Goal: Task Accomplishment & Management: Use online tool/utility

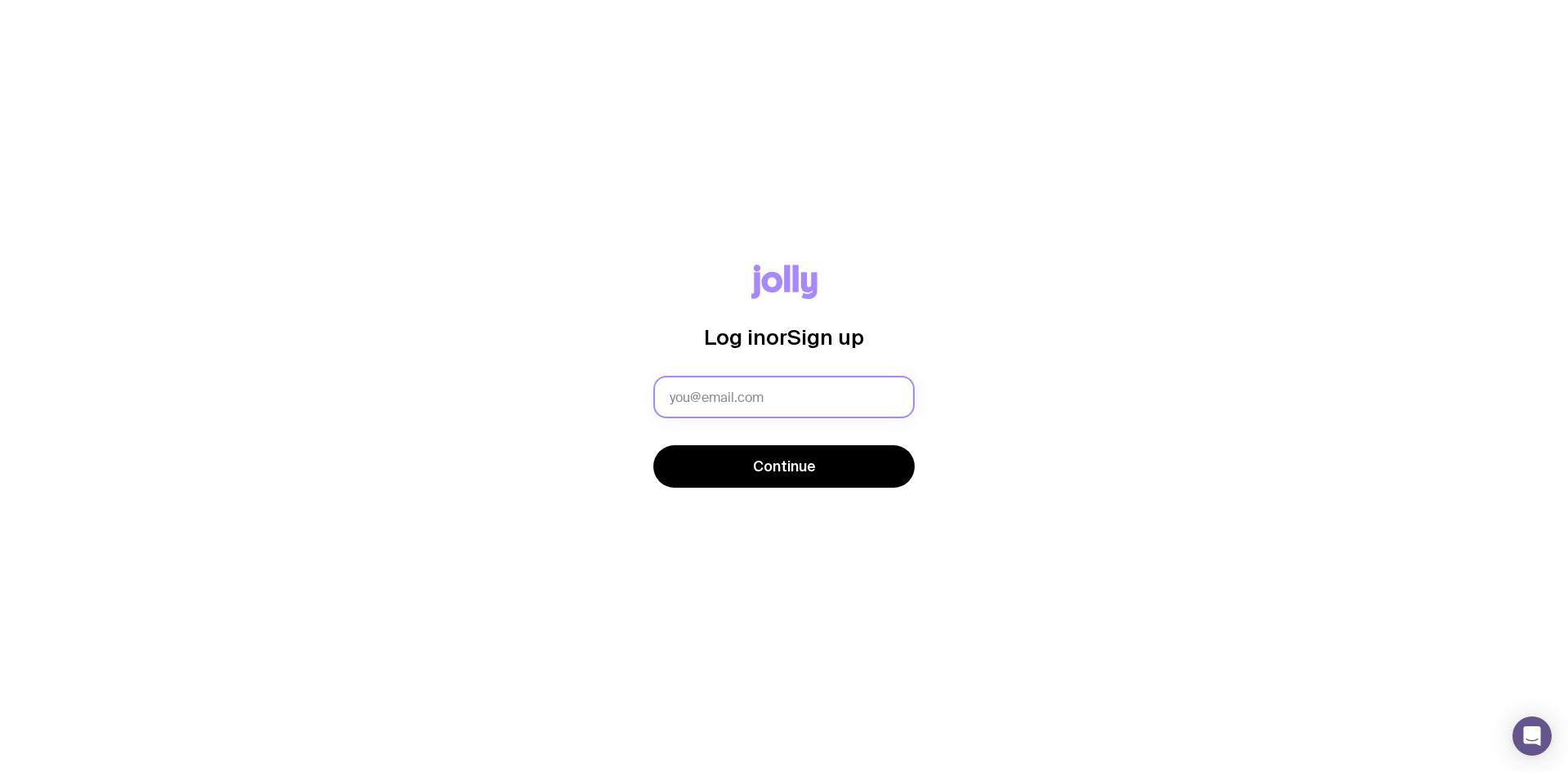
type input "[PERSON_NAME][EMAIL_ADDRESS][PERSON_NAME][DOMAIN_NAME]"
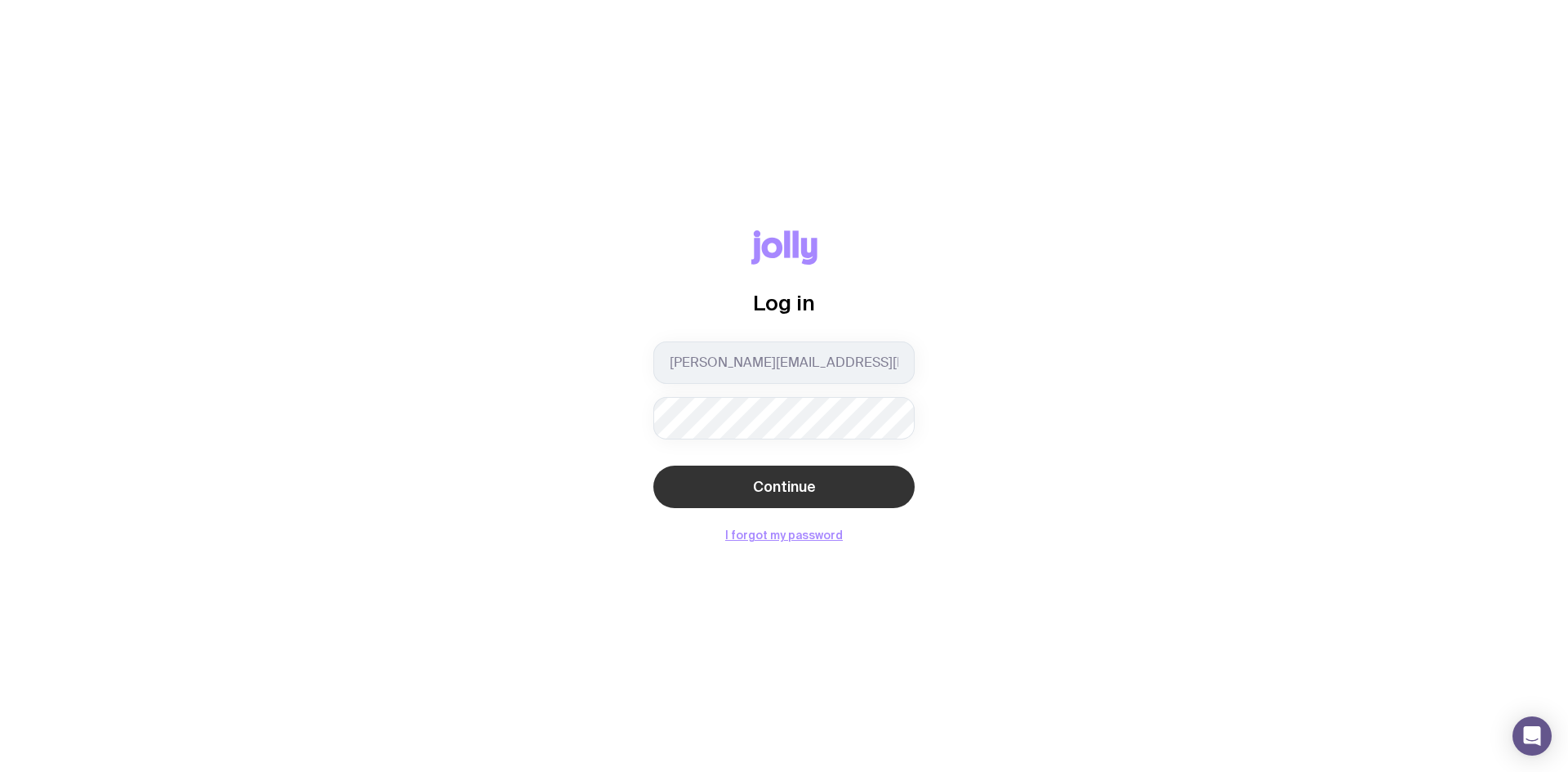
click at [777, 494] on span "Continue" at bounding box center [784, 487] width 63 height 20
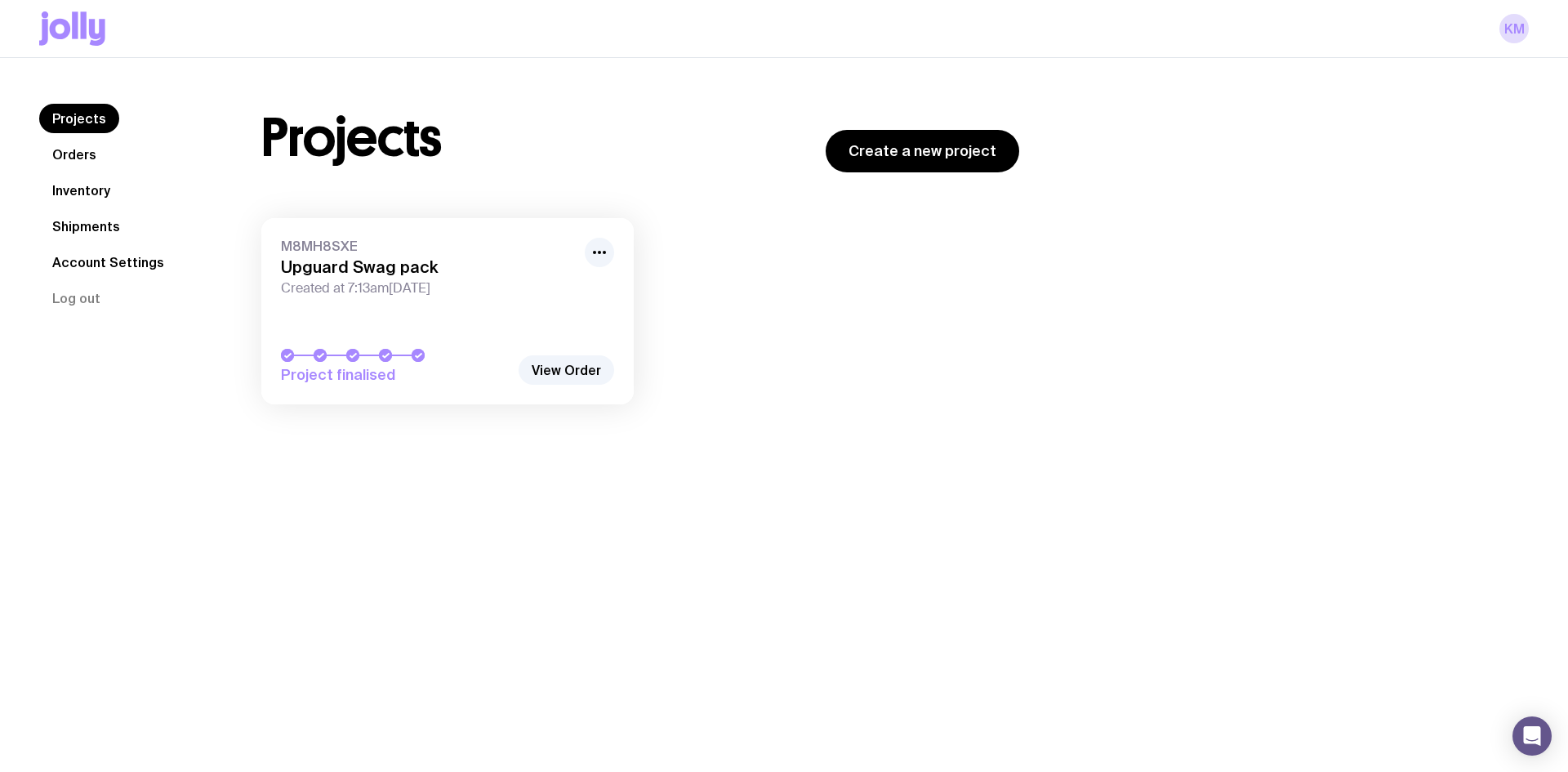
click at [68, 193] on link "Inventory" at bounding box center [80, 190] width 84 height 29
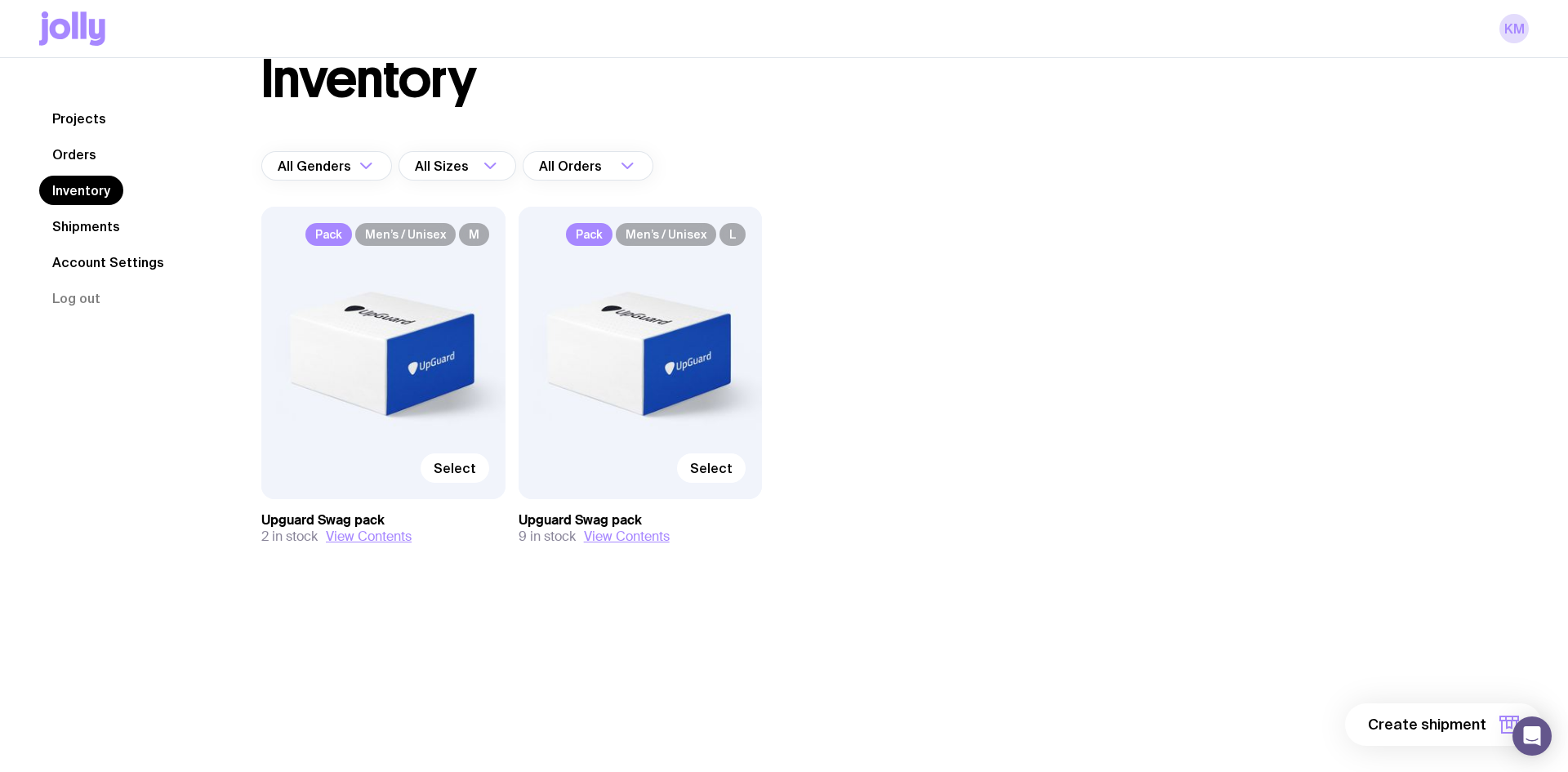
scroll to position [58, 0]
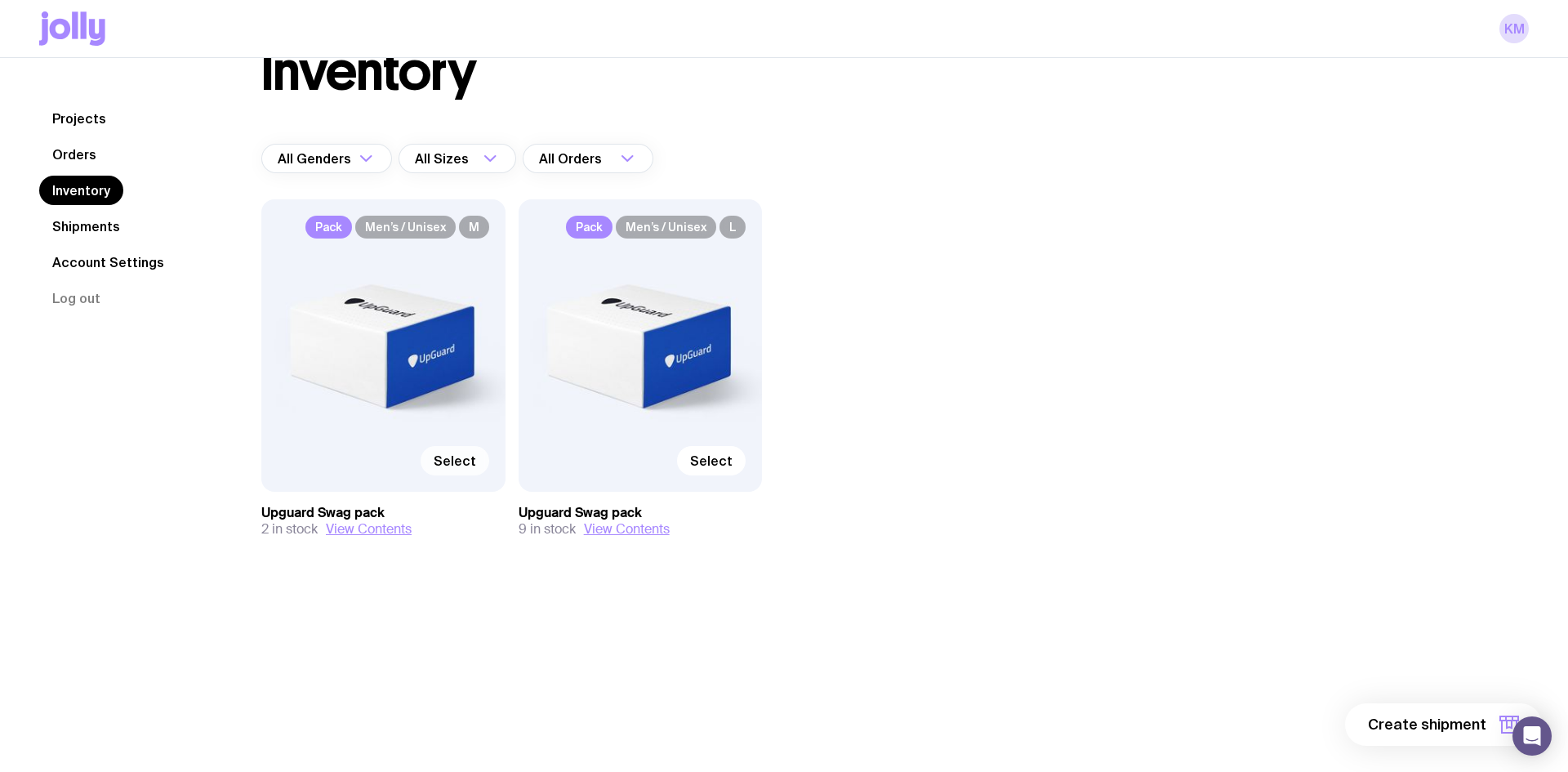
click at [433, 469] on label "Select" at bounding box center [455, 460] width 69 height 29
click at [0, 0] on input "Select" at bounding box center [0, 0] width 0 height 0
click at [1485, 725] on span "1 item" at bounding box center [1466, 724] width 41 height 20
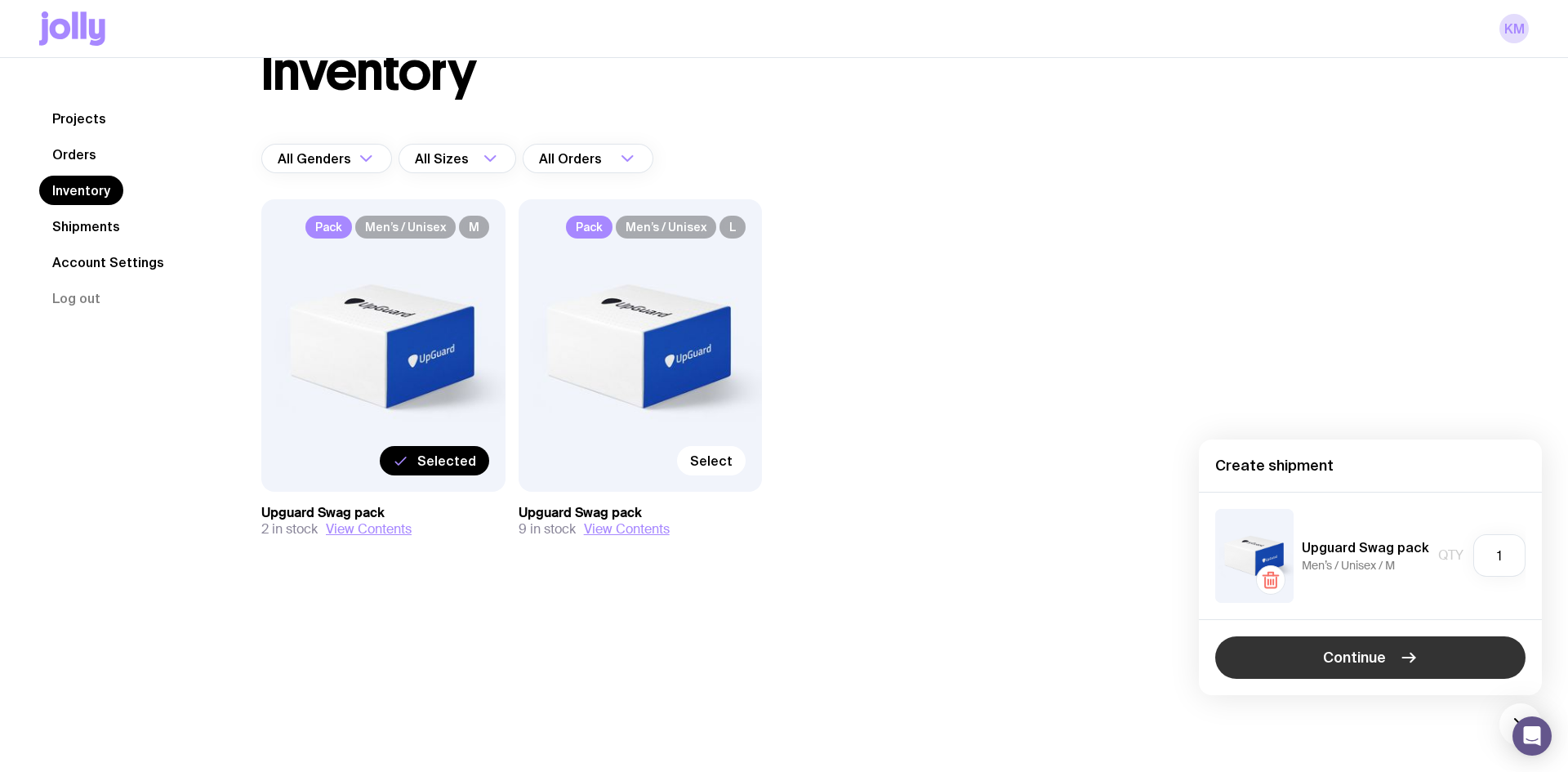
click at [1411, 676] on button "Continue" at bounding box center [1370, 657] width 310 height 43
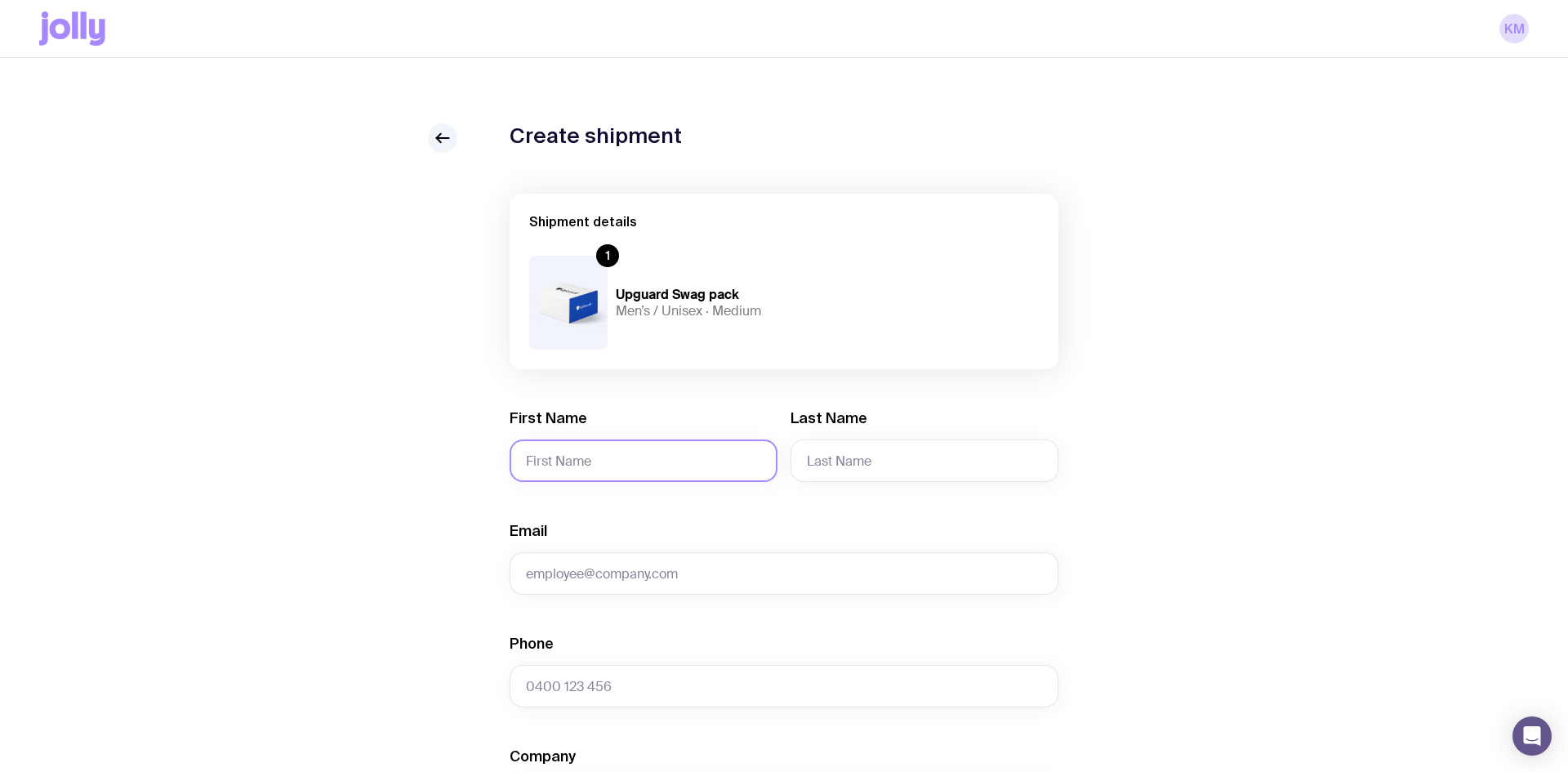
click at [539, 457] on input "First Name" at bounding box center [643, 460] width 267 height 43
type input "[PERSON_NAME]"
click at [835, 447] on input "Last Name" at bounding box center [924, 460] width 267 height 43
paste input "[PERSON_NAME]"
type input "[PERSON_NAME]"
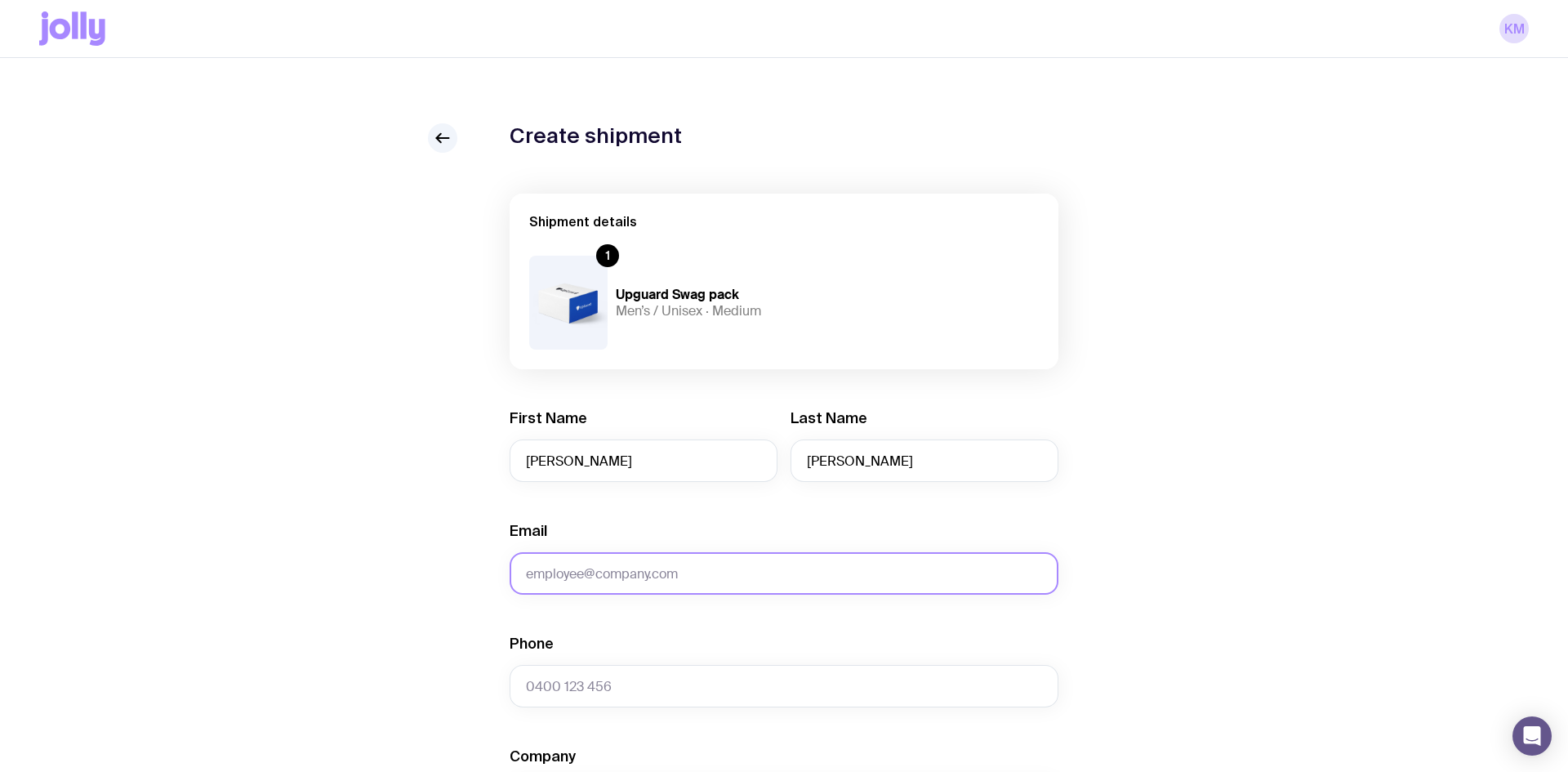
click at [629, 575] on input "Email" at bounding box center [784, 573] width 549 height 43
paste input "[PERSON_NAME][EMAIL_ADDRESS][DOMAIN_NAME]"
type input "[PERSON_NAME][EMAIL_ADDRESS][DOMAIN_NAME]"
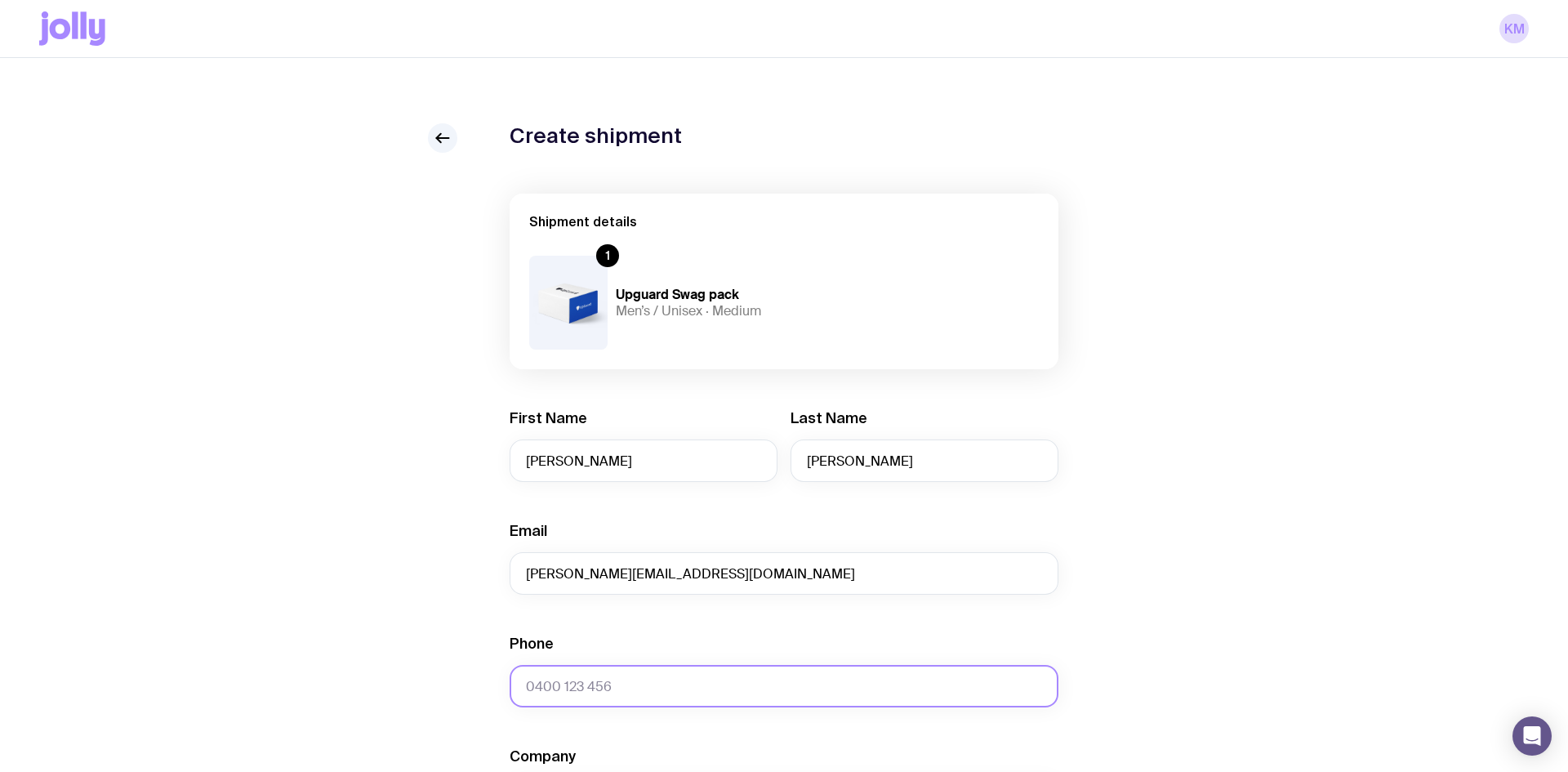
click at [688, 680] on input "Phone" at bounding box center [784, 685] width 549 height 43
paste input "435 242 191"
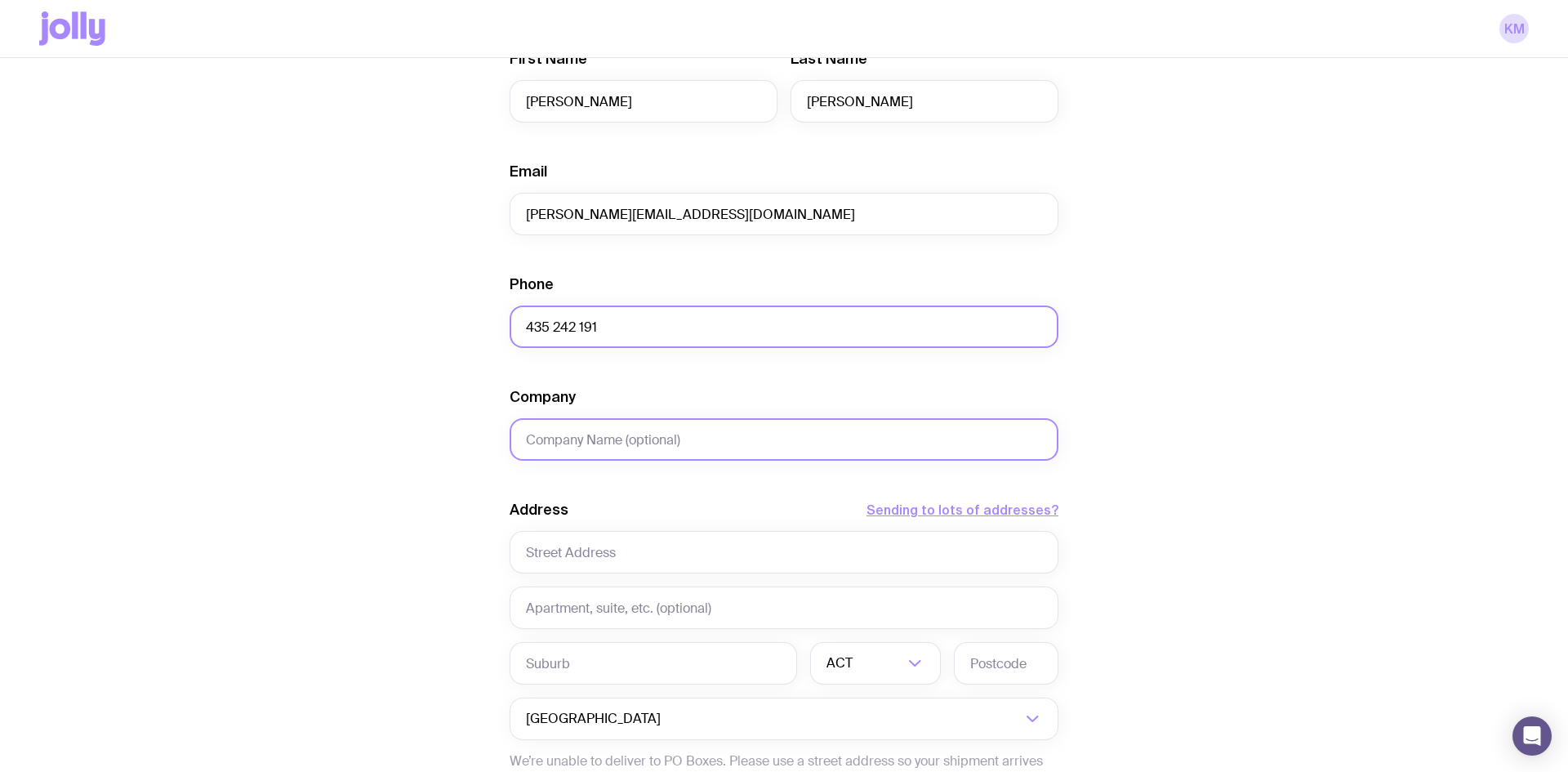
scroll to position [360, 0]
type input "435 242 191"
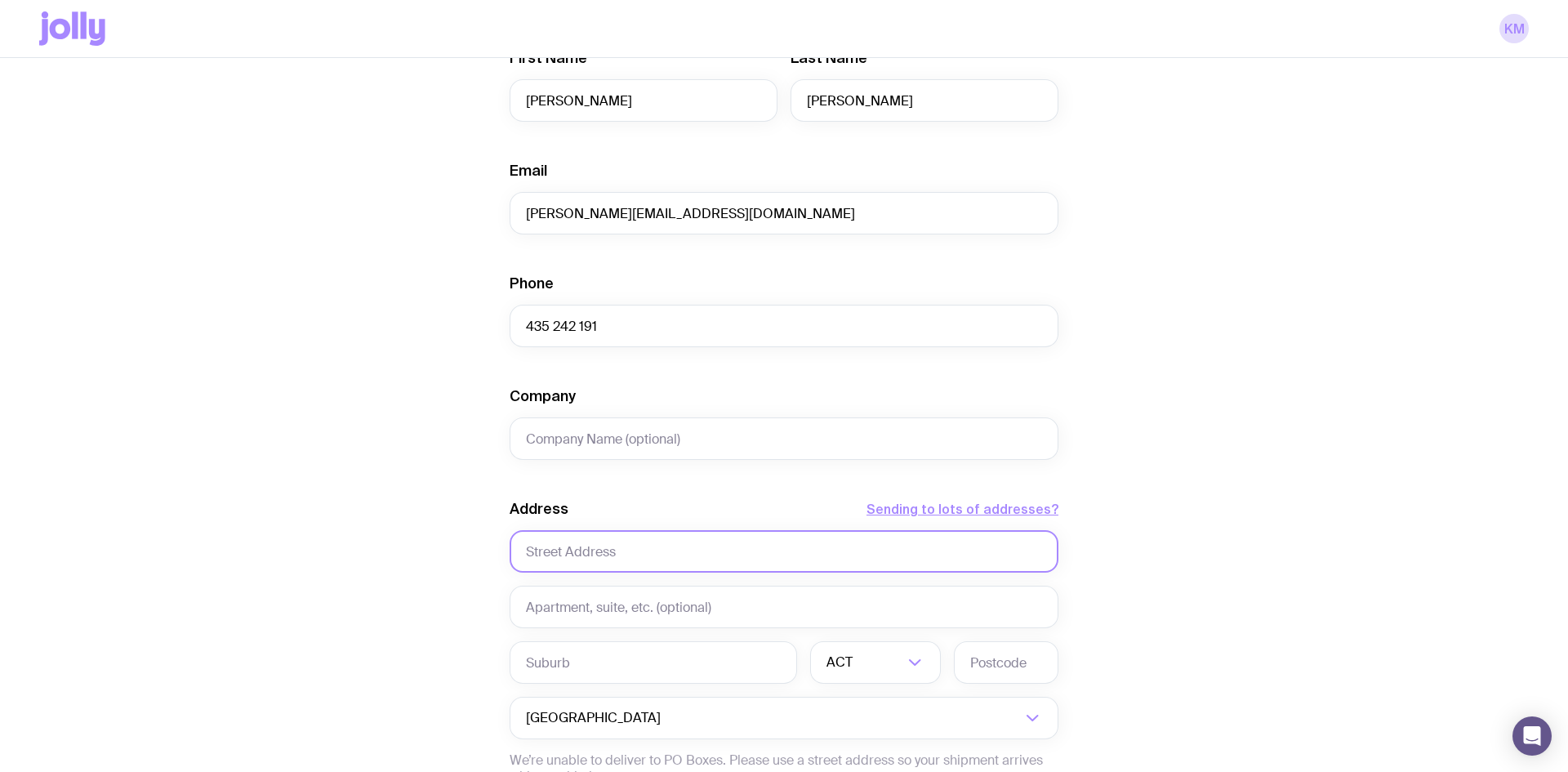
click at [553, 561] on input "text" at bounding box center [784, 551] width 549 height 43
click at [571, 539] on input "text" at bounding box center [784, 551] width 549 height 43
paste input "[STREET_ADDRESS]"
type input "[STREET_ADDRESS]"
click at [580, 660] on input "text" at bounding box center [653, 661] width 287 height 43
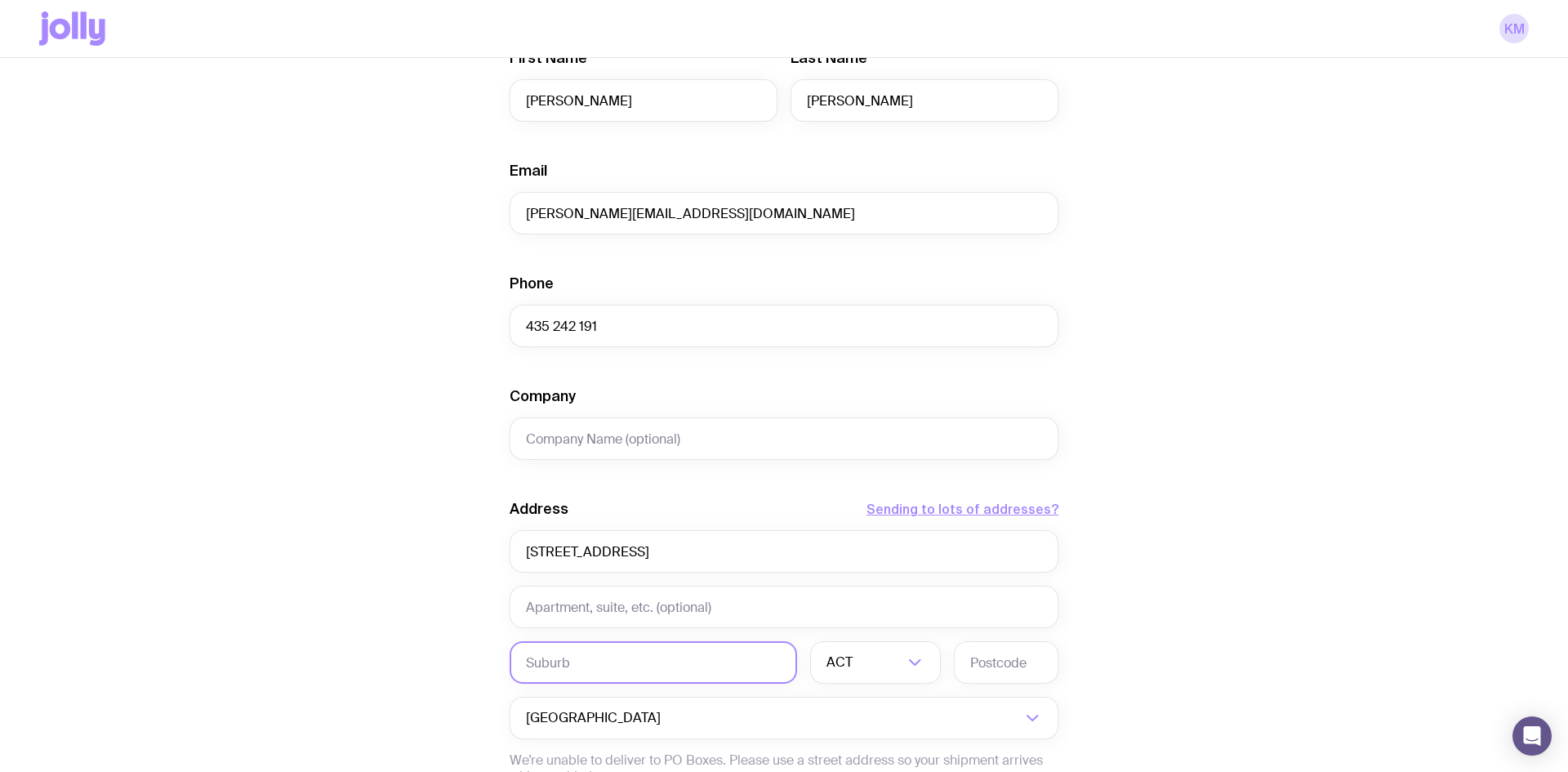
paste input "Narrabundah"
type input "Narrabundah"
click at [989, 653] on input "text" at bounding box center [1006, 661] width 105 height 43
paste input "2604"
type input "2604"
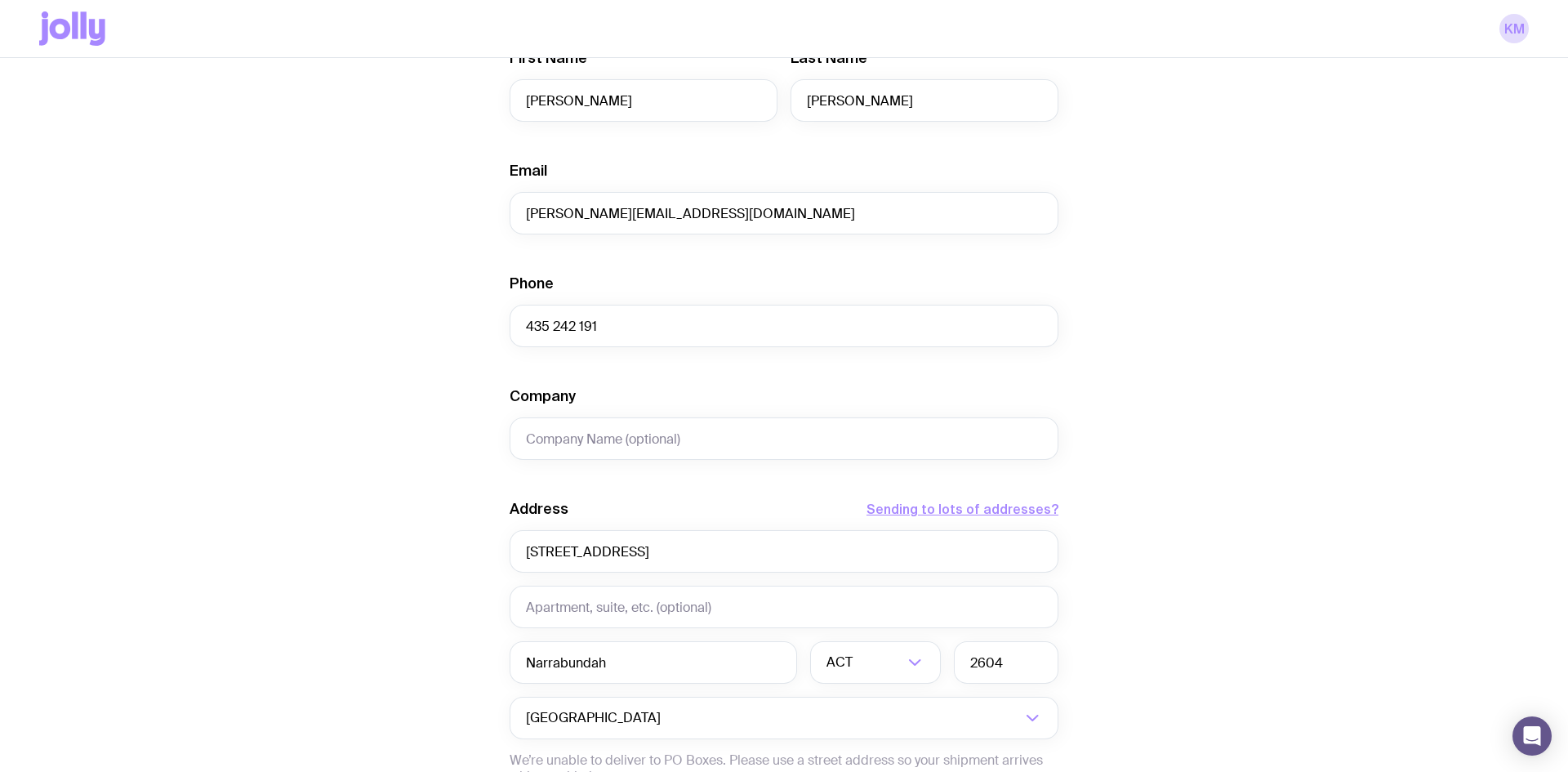
click at [1134, 605] on div "Create shipment Shipment details 1 Upguard Swag pack Men’s / Unisex · Medium Fi…" at bounding box center [784, 384] width 1490 height 1242
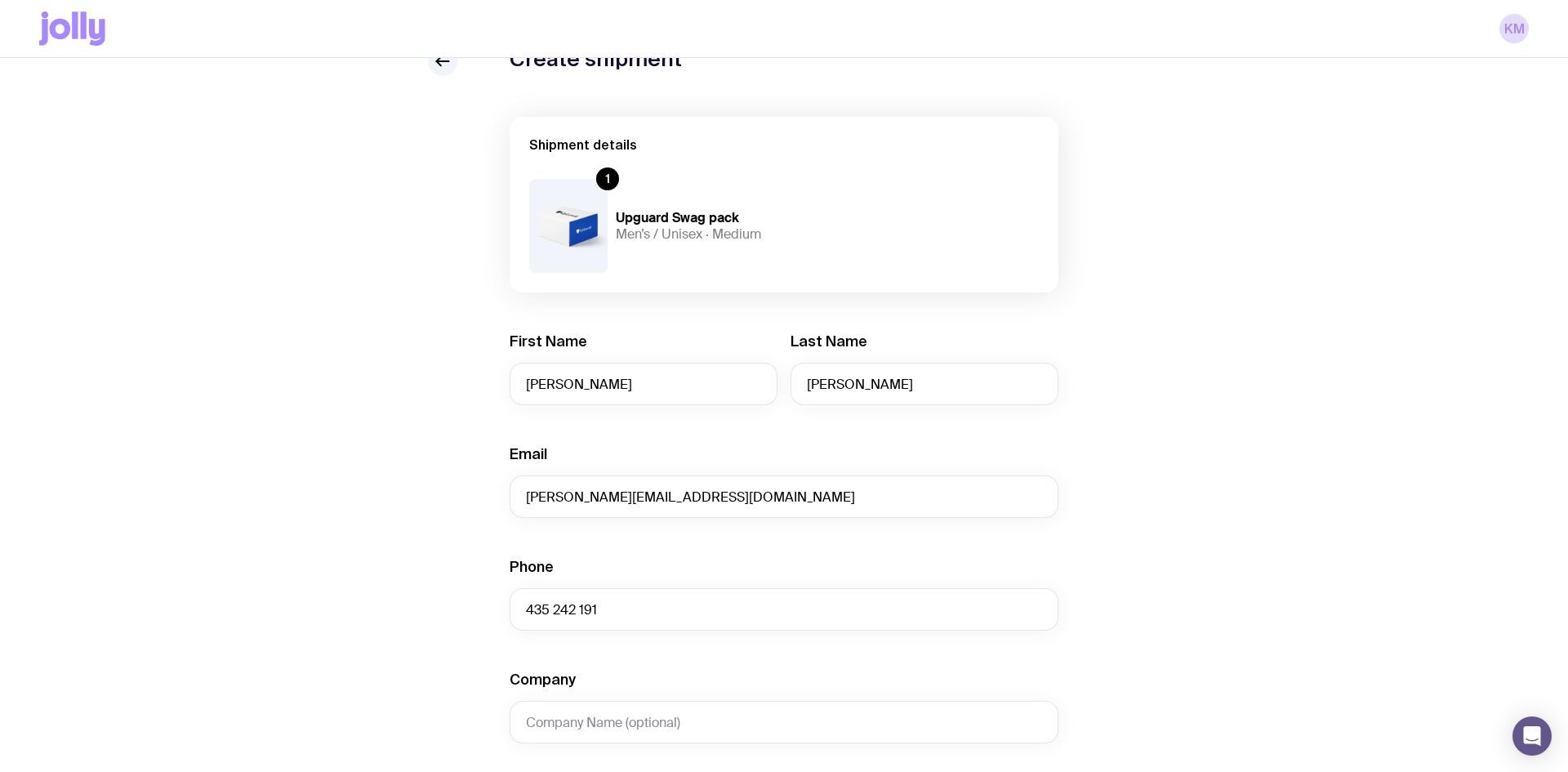
scroll to position [593, 0]
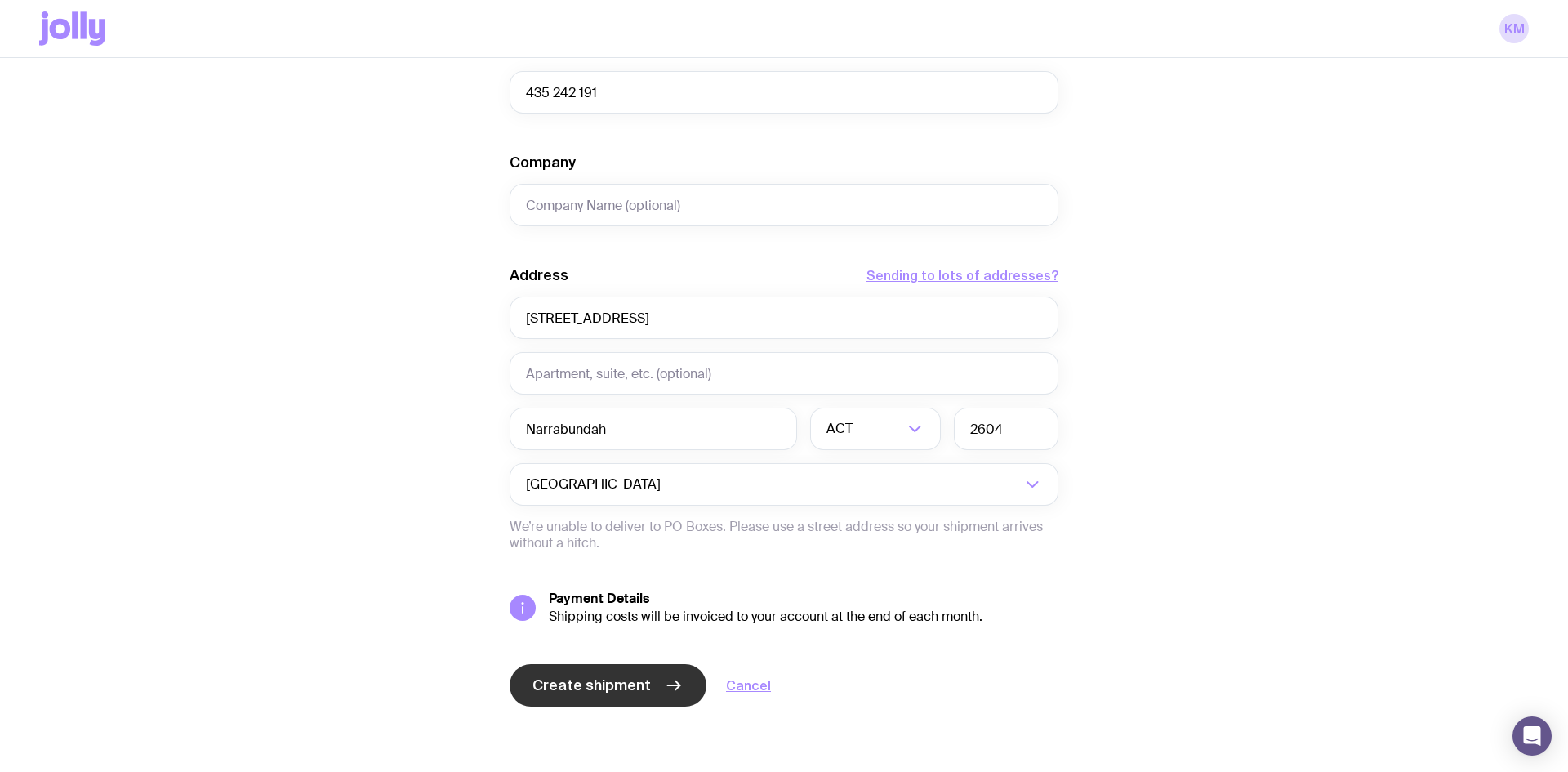
click at [585, 704] on button "Create shipment" at bounding box center [608, 685] width 197 height 43
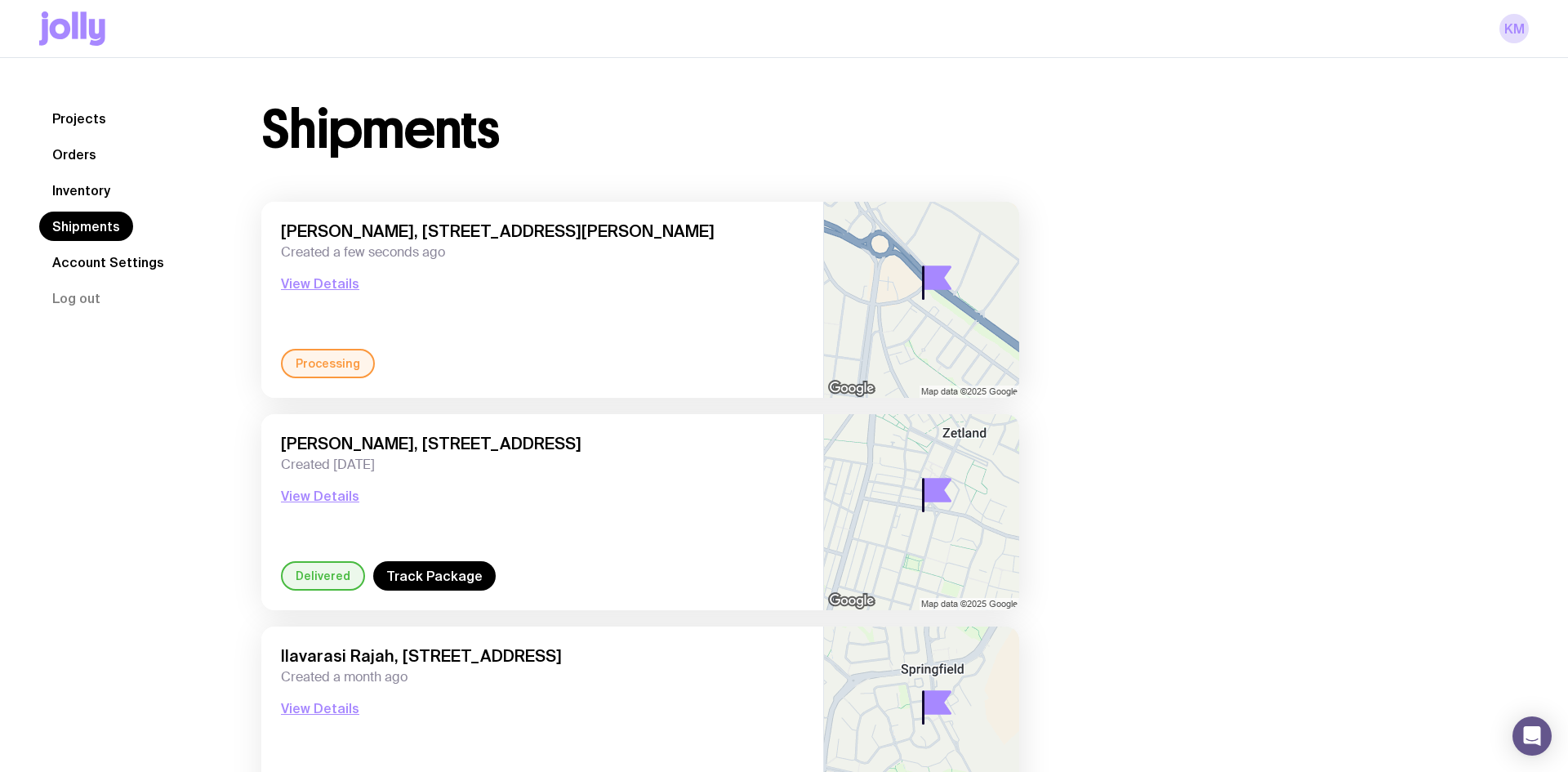
click at [87, 127] on link "Projects" at bounding box center [78, 118] width 80 height 29
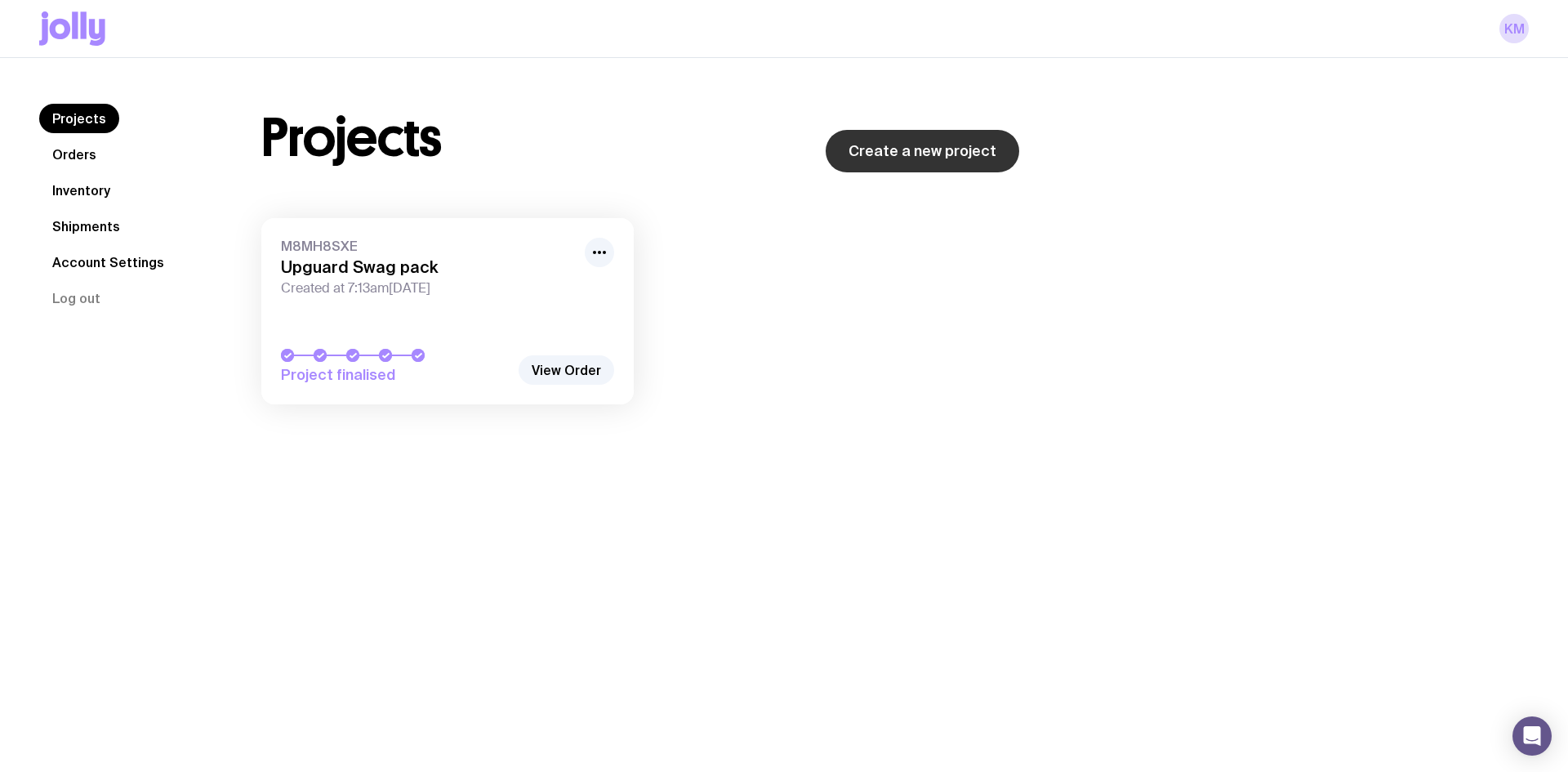
click at [956, 142] on link "Create a new project" at bounding box center [922, 150] width 194 height 43
click at [138, 188] on nav "Projects Orders Inventory Shipments Account Settings Log out" at bounding box center [130, 208] width 183 height 209
click at [94, 189] on link "Inventory" at bounding box center [80, 190] width 84 height 29
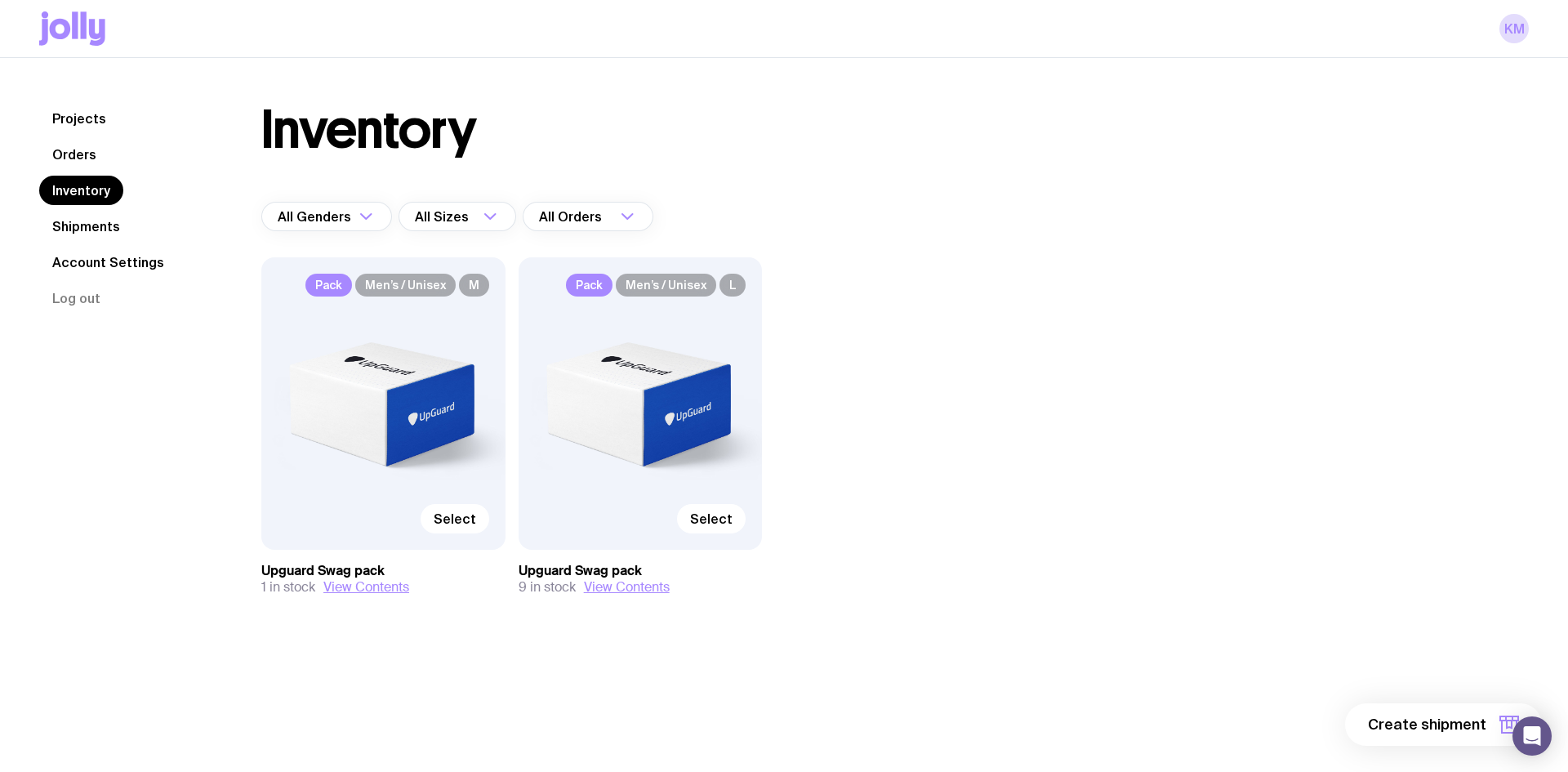
scroll to position [9, 0]
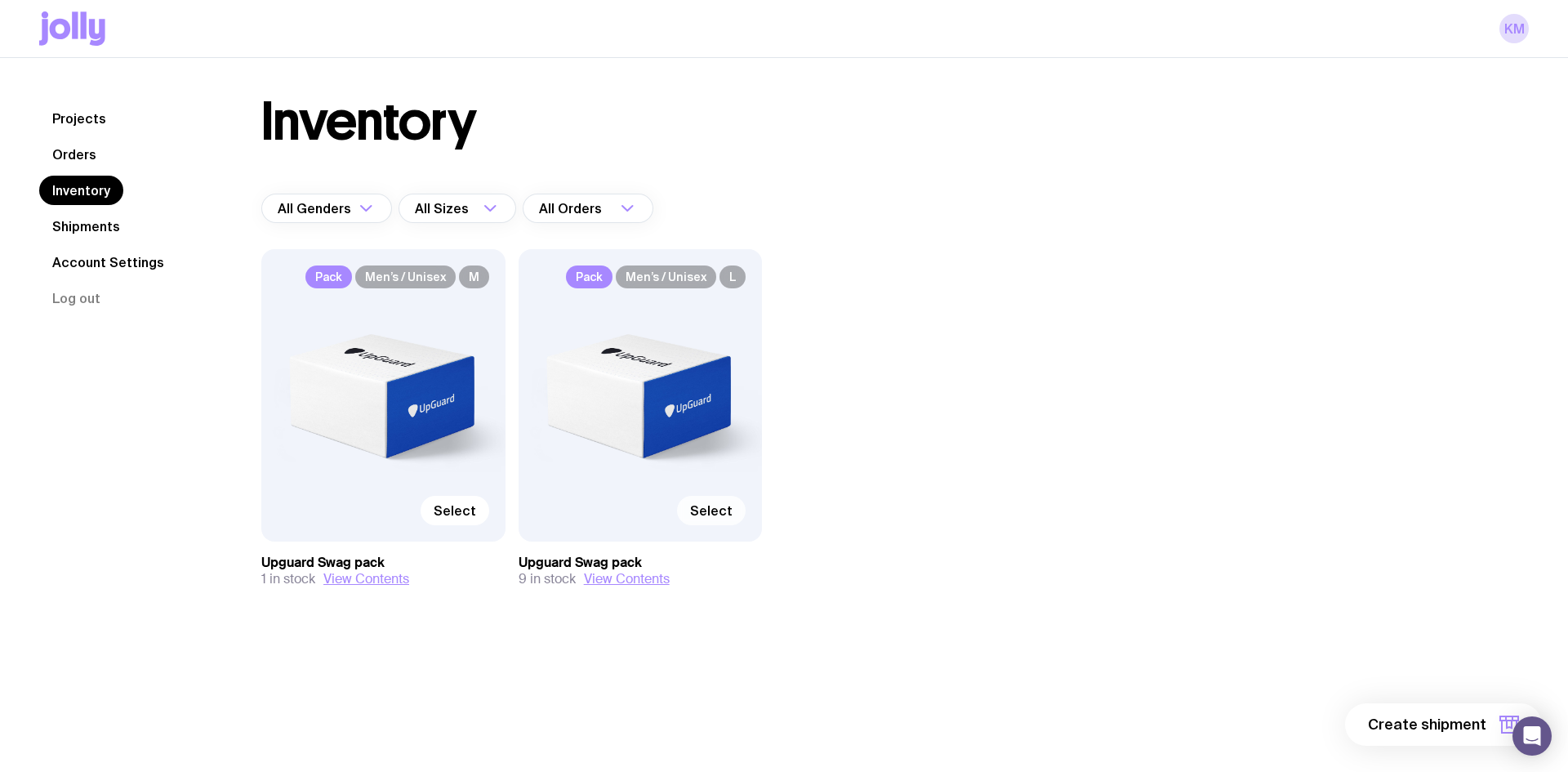
click at [705, 510] on span "Select" at bounding box center [711, 509] width 43 height 16
click at [0, 0] on input "Select" at bounding box center [0, 0] width 0 height 0
click at [1459, 724] on span "1 item" at bounding box center [1466, 724] width 41 height 20
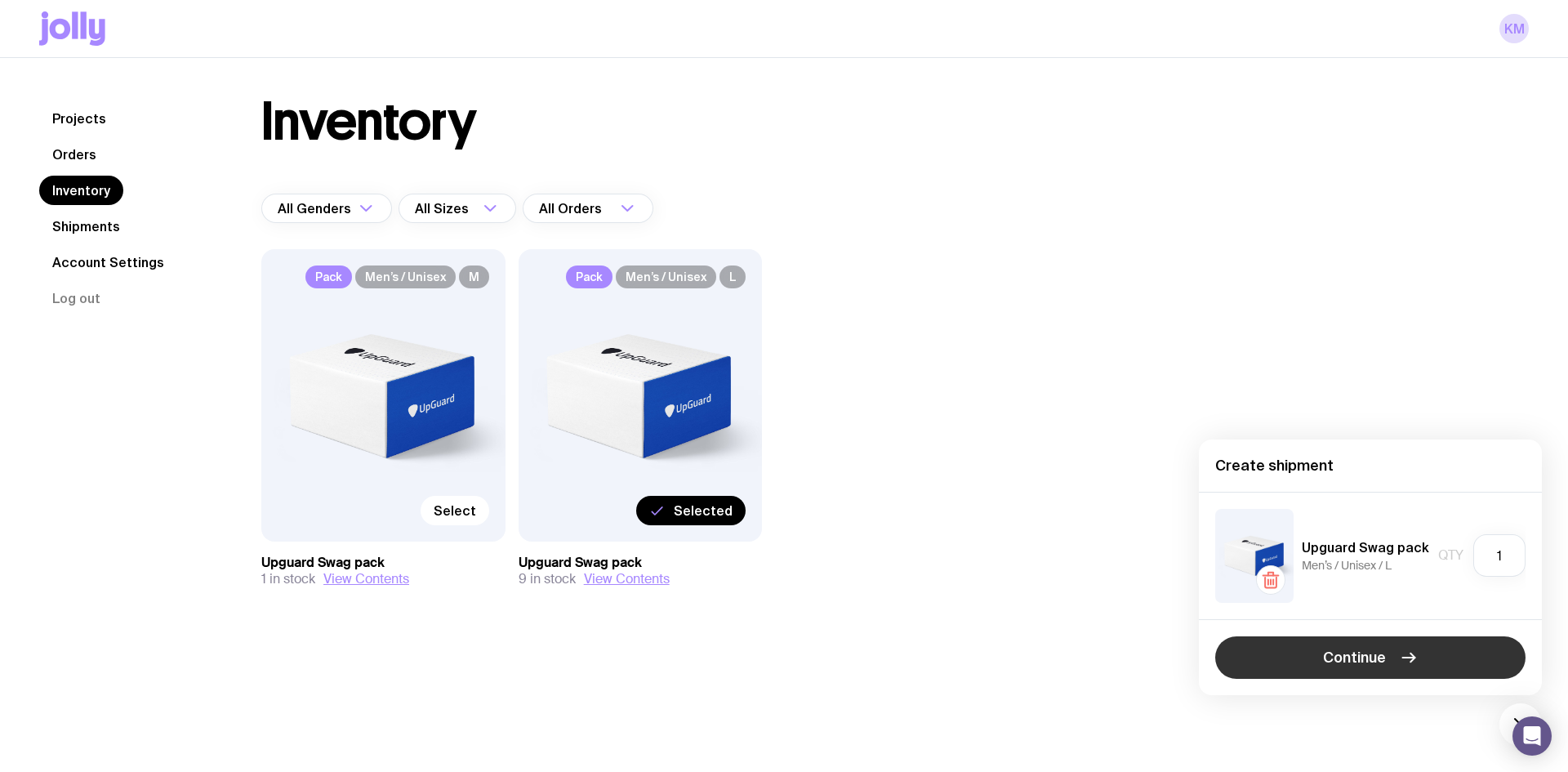
click at [1400, 669] on button "Continue" at bounding box center [1370, 657] width 310 height 43
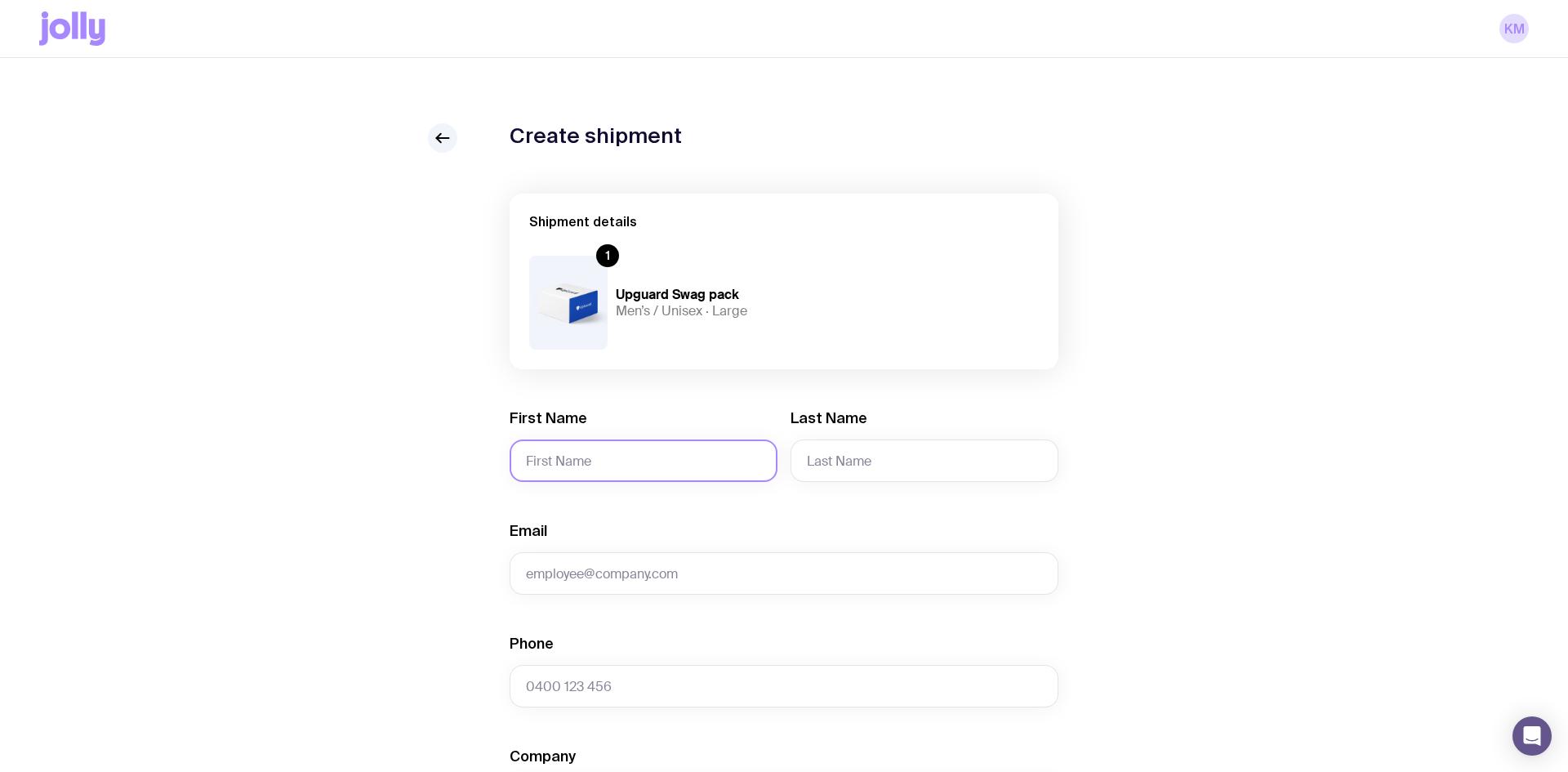
click at [553, 442] on input "First Name" at bounding box center [643, 460] width 267 height 43
paste input "[PERSON_NAME]"
type input "[PERSON_NAME]"
click at [820, 480] on input "Last Name" at bounding box center [924, 460] width 267 height 43
paste input "[PERSON_NAME]"
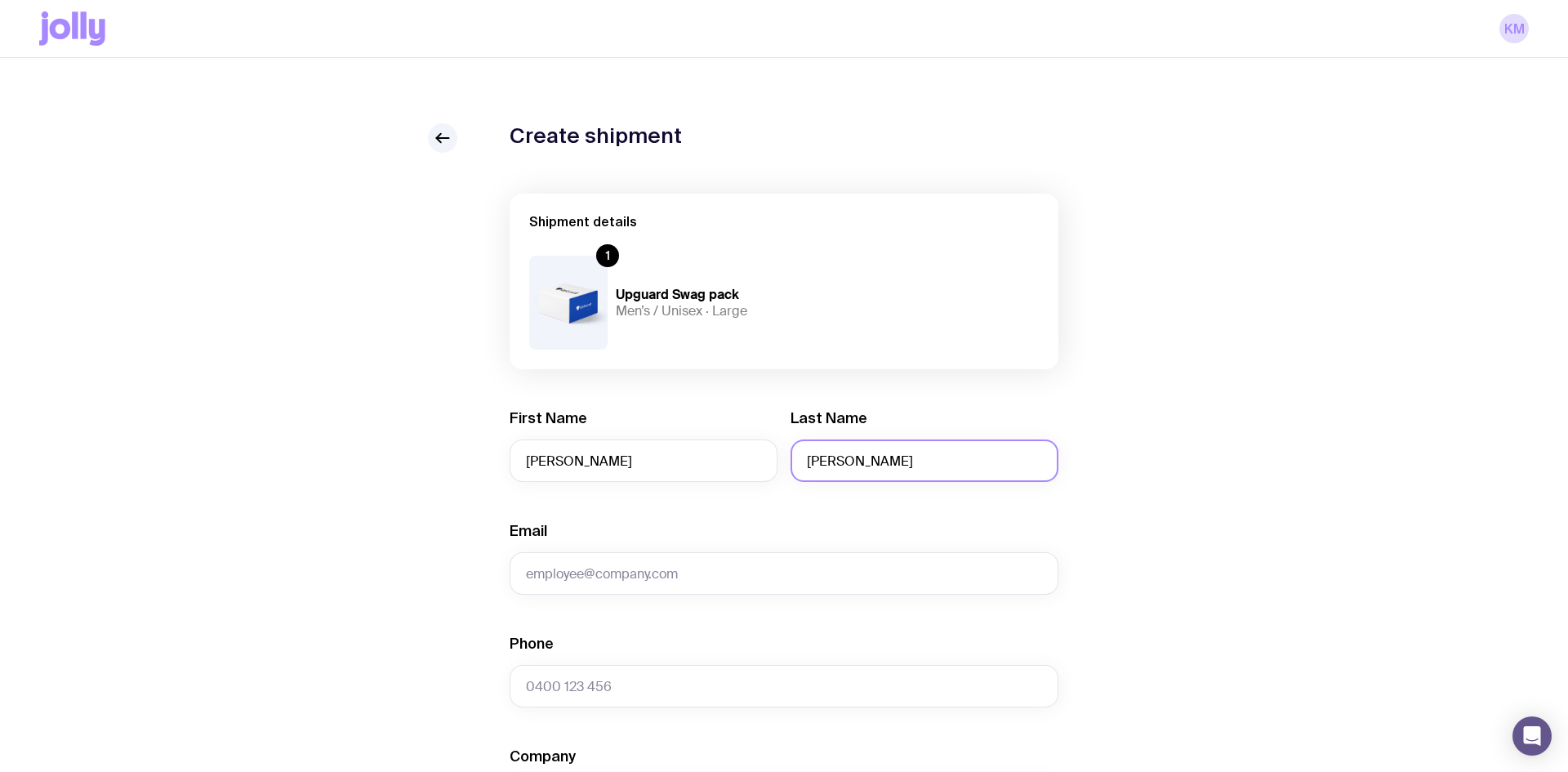
type input "[PERSON_NAME]"
click at [540, 566] on input "Email" at bounding box center [784, 573] width 549 height 43
paste input "[PERSON_NAME][EMAIL_ADDRESS][DOMAIN_NAME]"
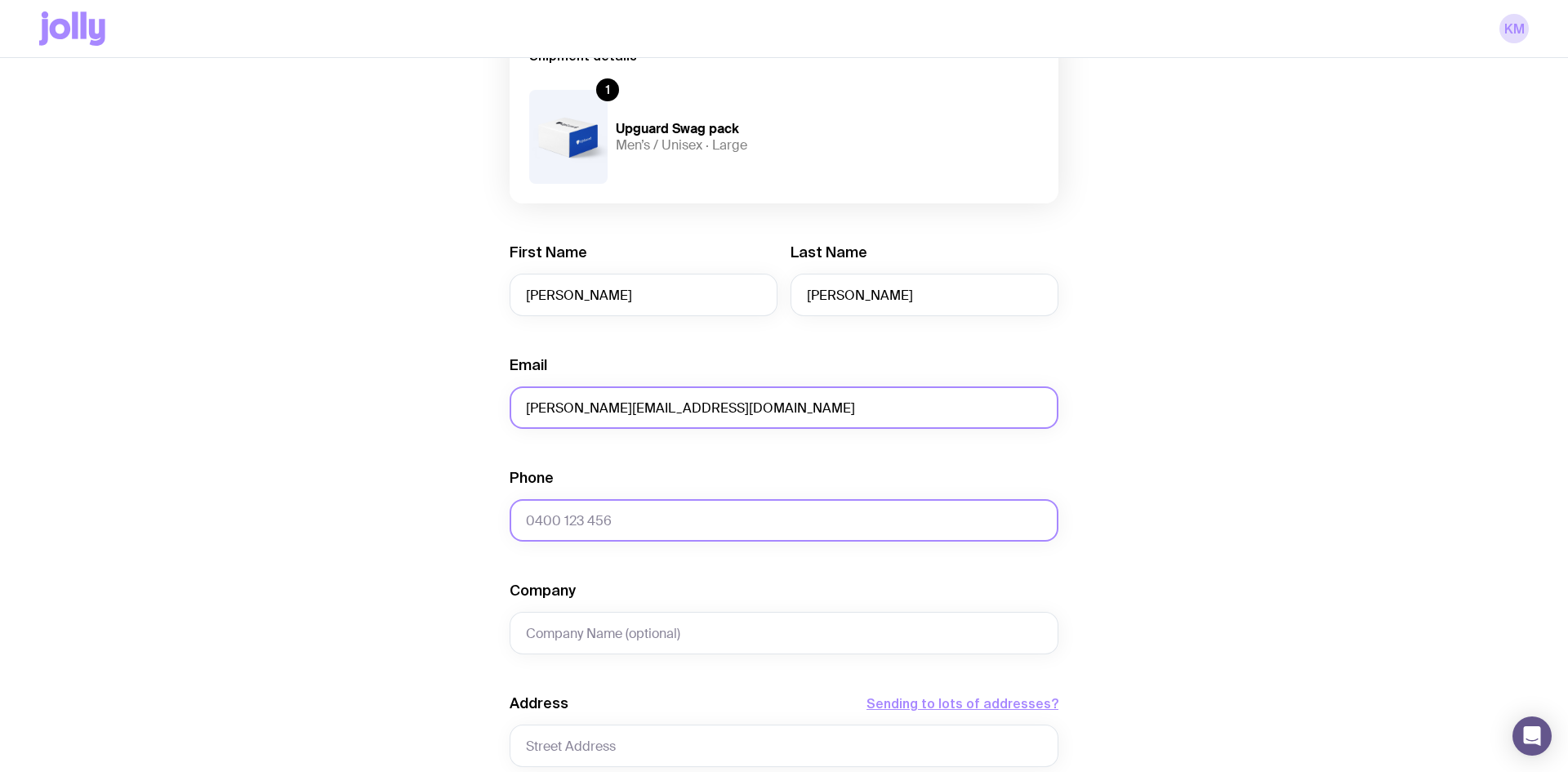
scroll to position [168, 0]
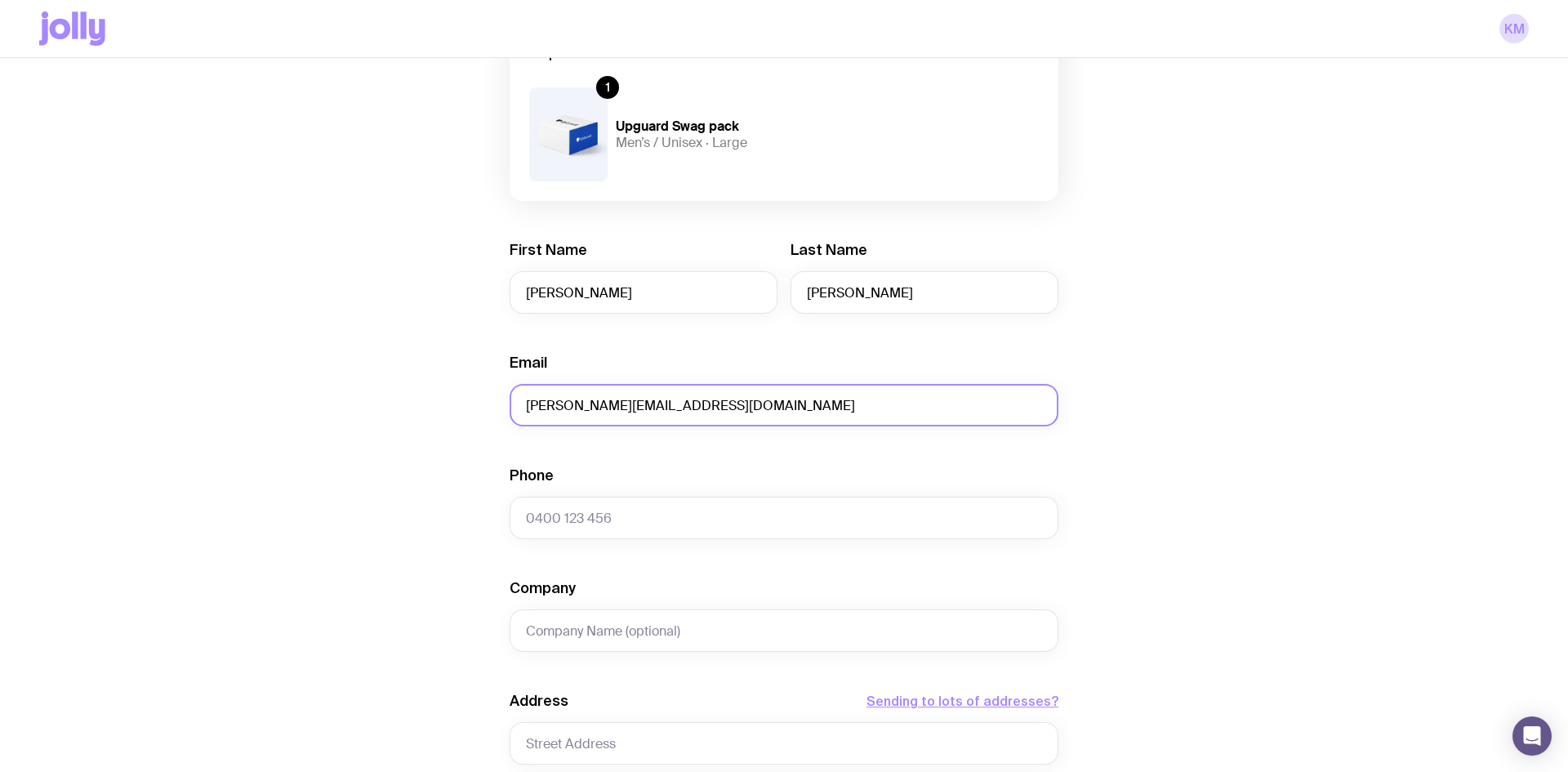
type input "[PERSON_NAME][EMAIL_ADDRESS][DOMAIN_NAME]"
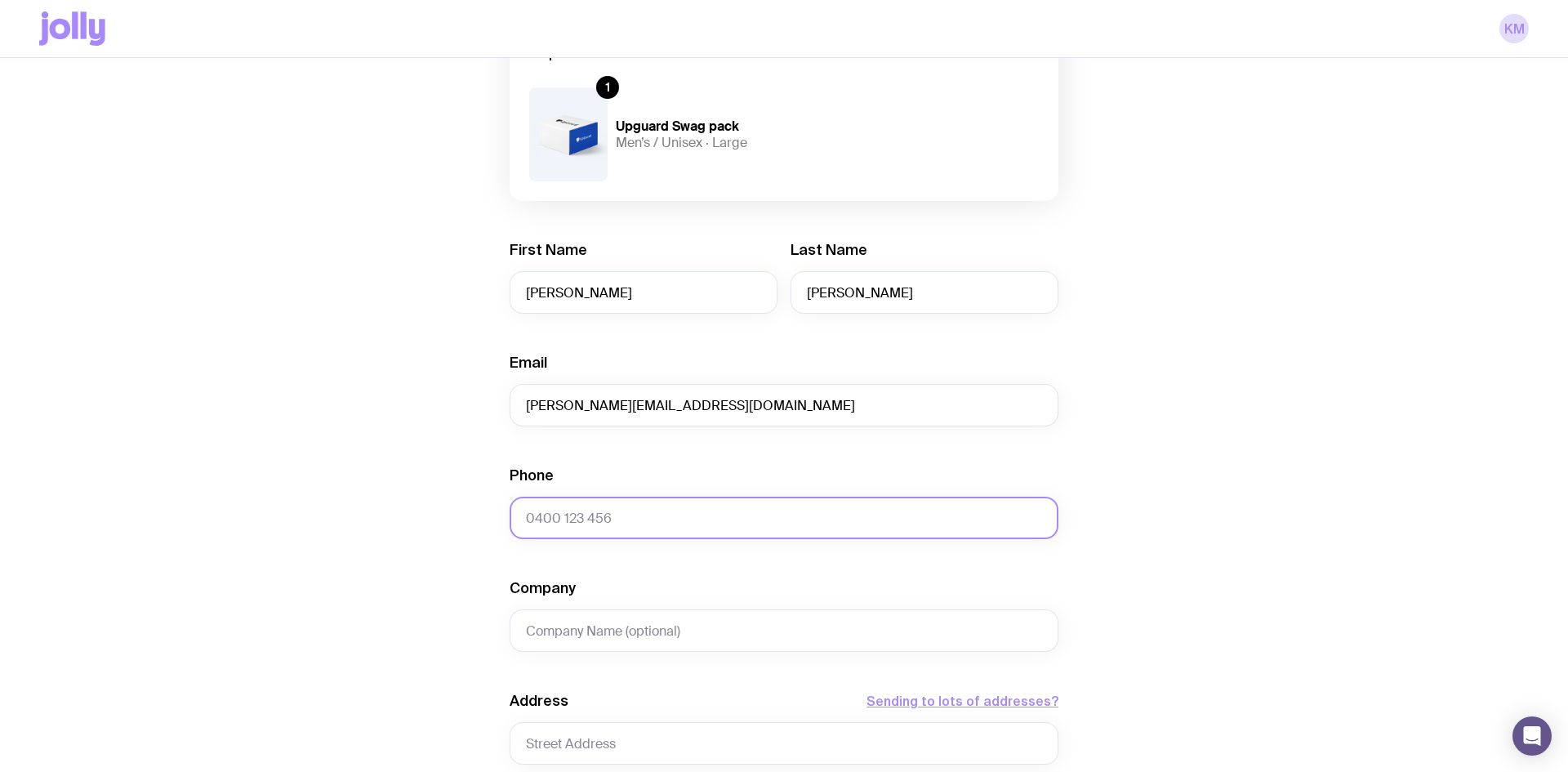
click at [653, 528] on input "Phone" at bounding box center [784, 517] width 549 height 43
paste input "0450218644"
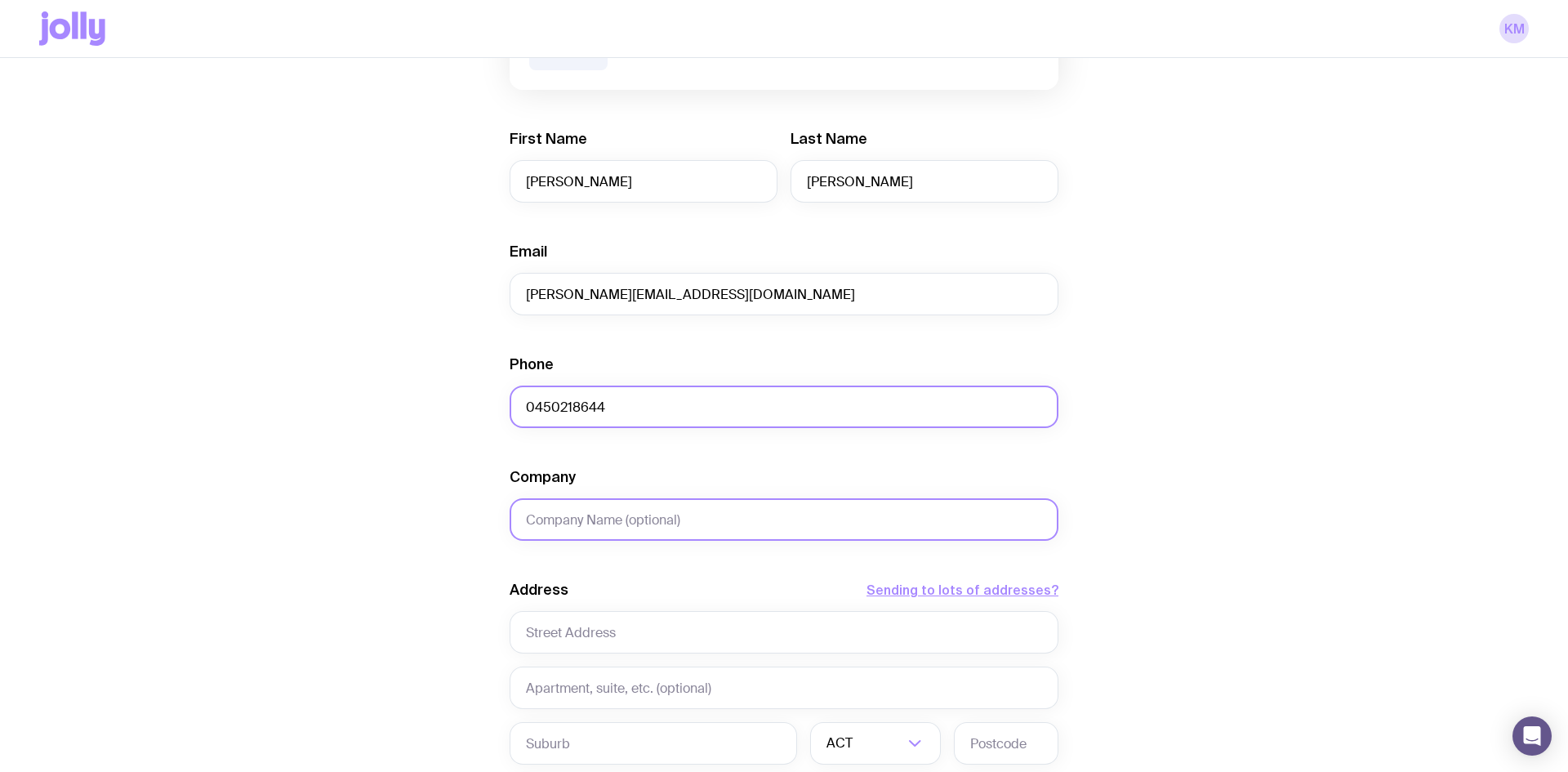
scroll to position [304, 0]
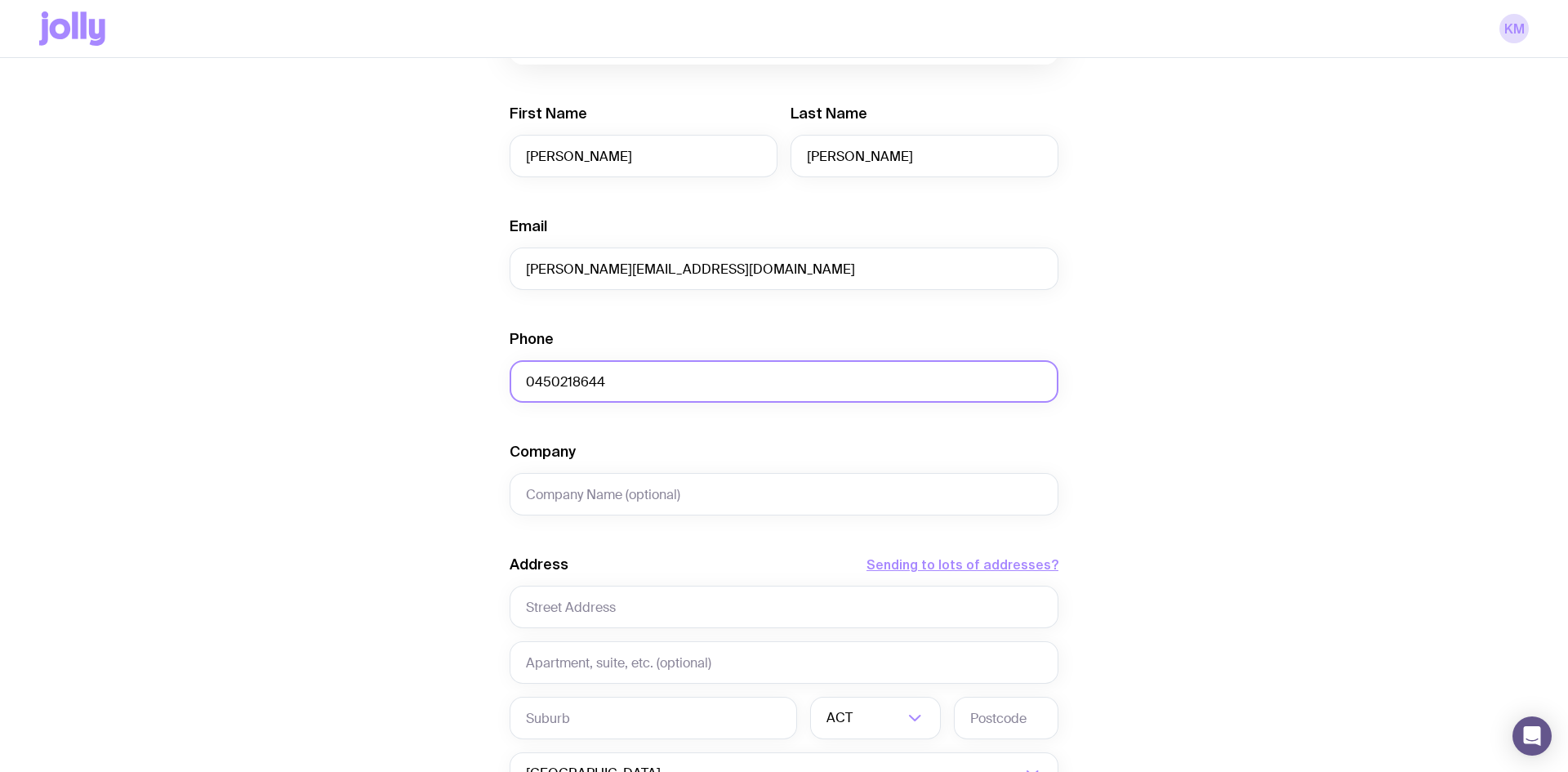
type input "0450218644"
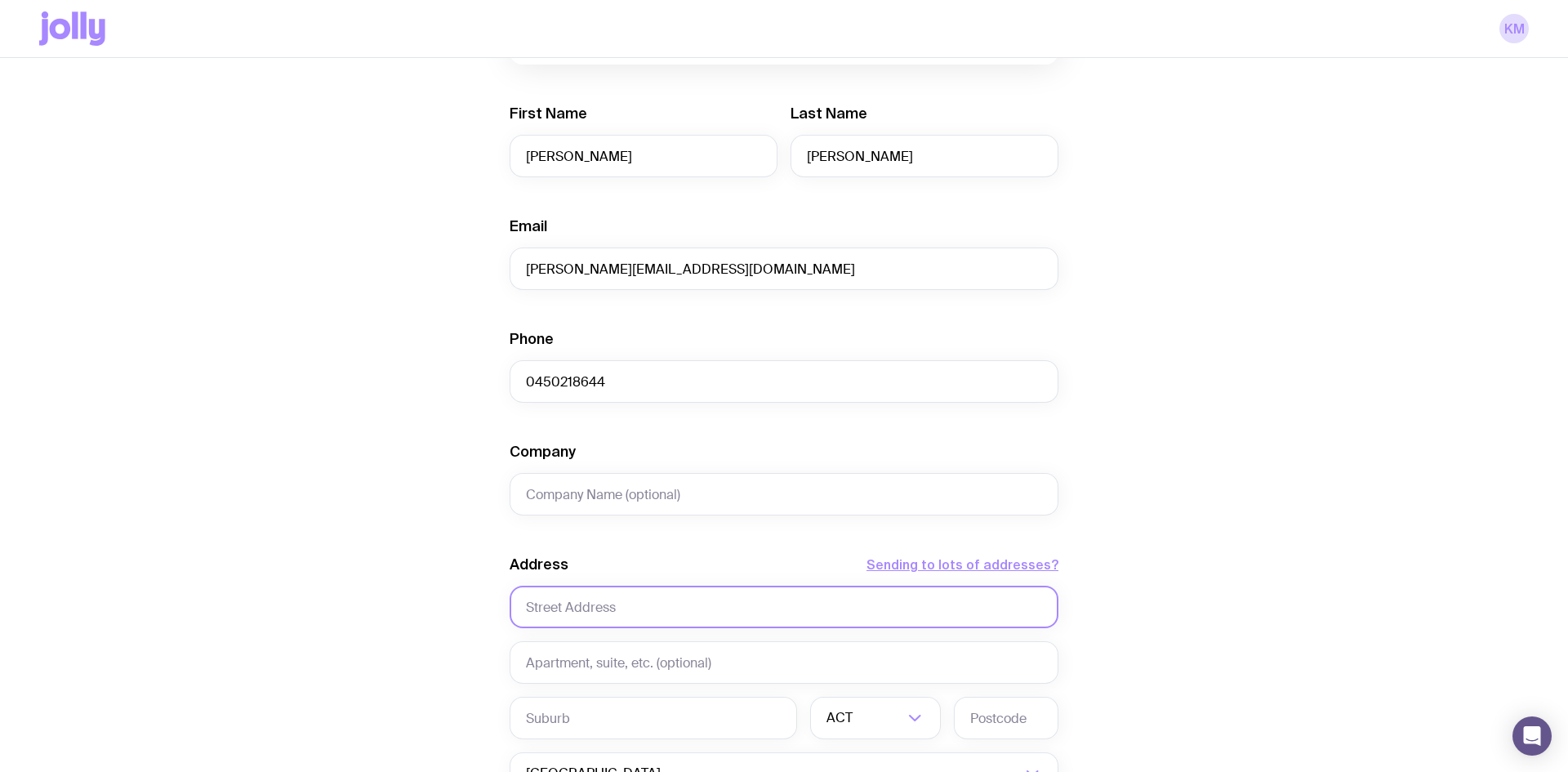
click at [583, 609] on input "text" at bounding box center [784, 607] width 549 height 43
paste input "[STREET_ADDRESS][PERSON_NAME]"
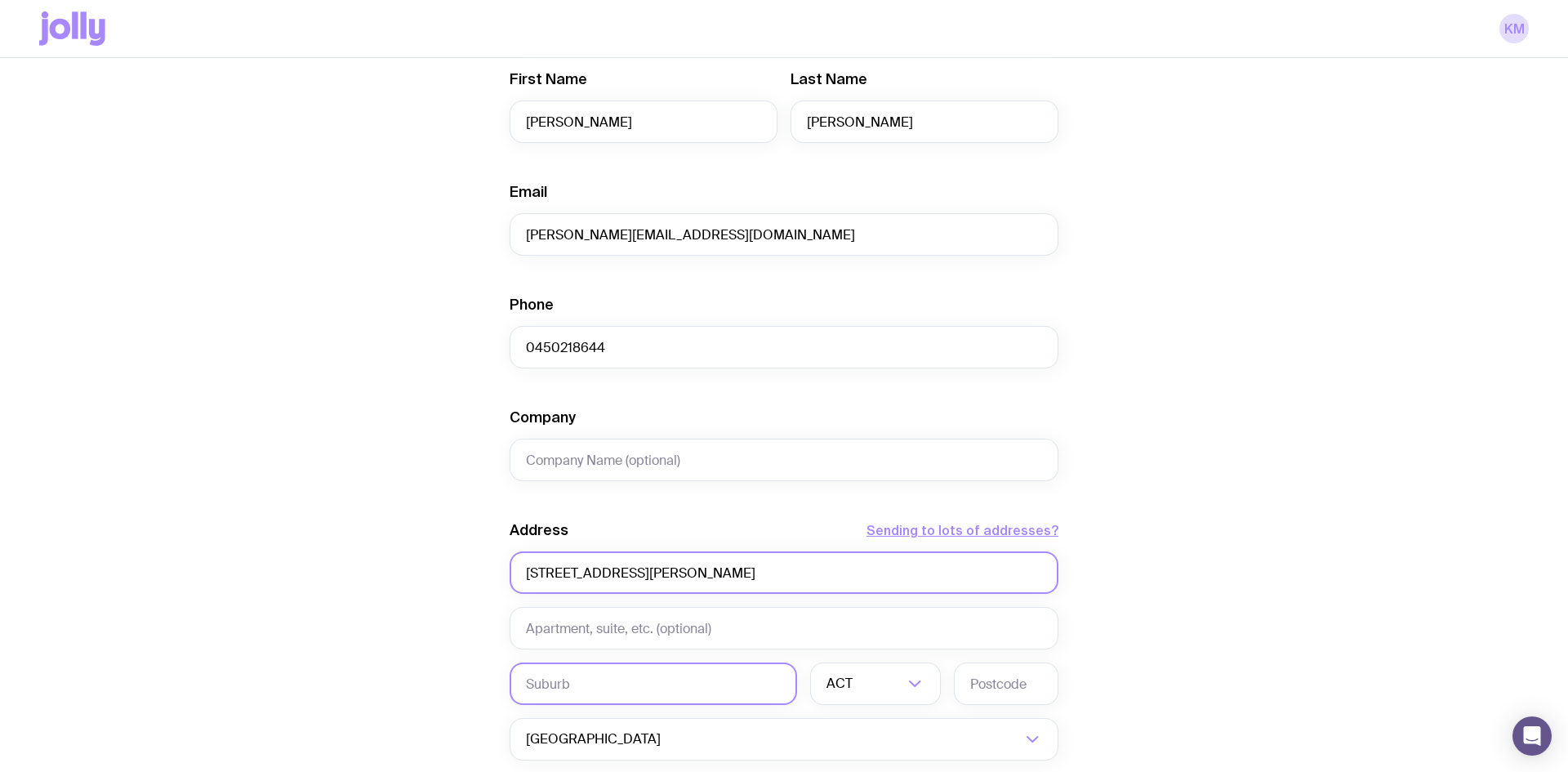
type input "[STREET_ADDRESS][PERSON_NAME]"
click at [559, 682] on input "text" at bounding box center [653, 683] width 287 height 43
click at [586, 686] on input "text" at bounding box center [653, 683] width 287 height 43
paste input "Bulimba"
type input "Bulimba"
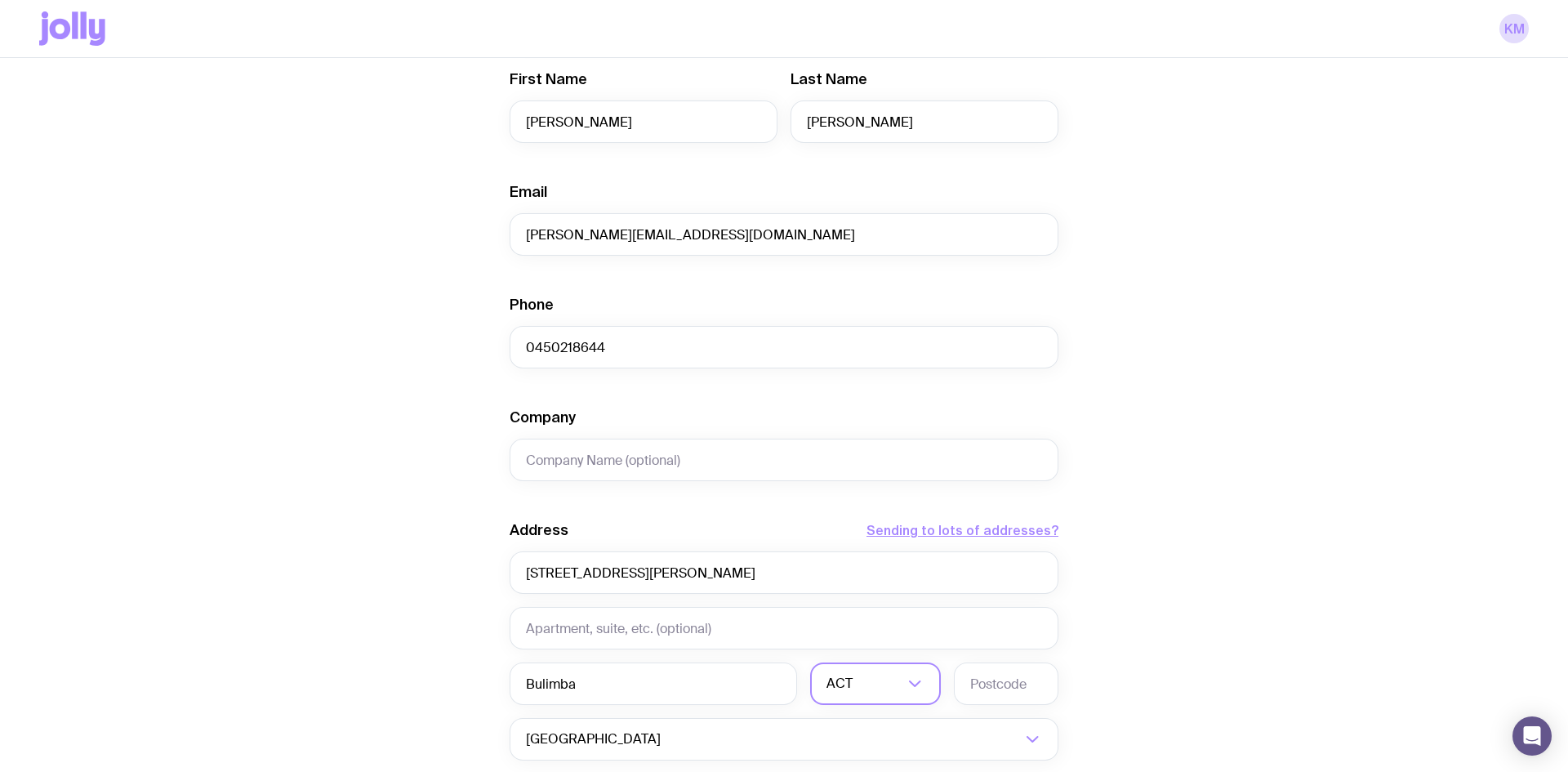
click at [842, 695] on div "ACT" at bounding box center [857, 683] width 95 height 43
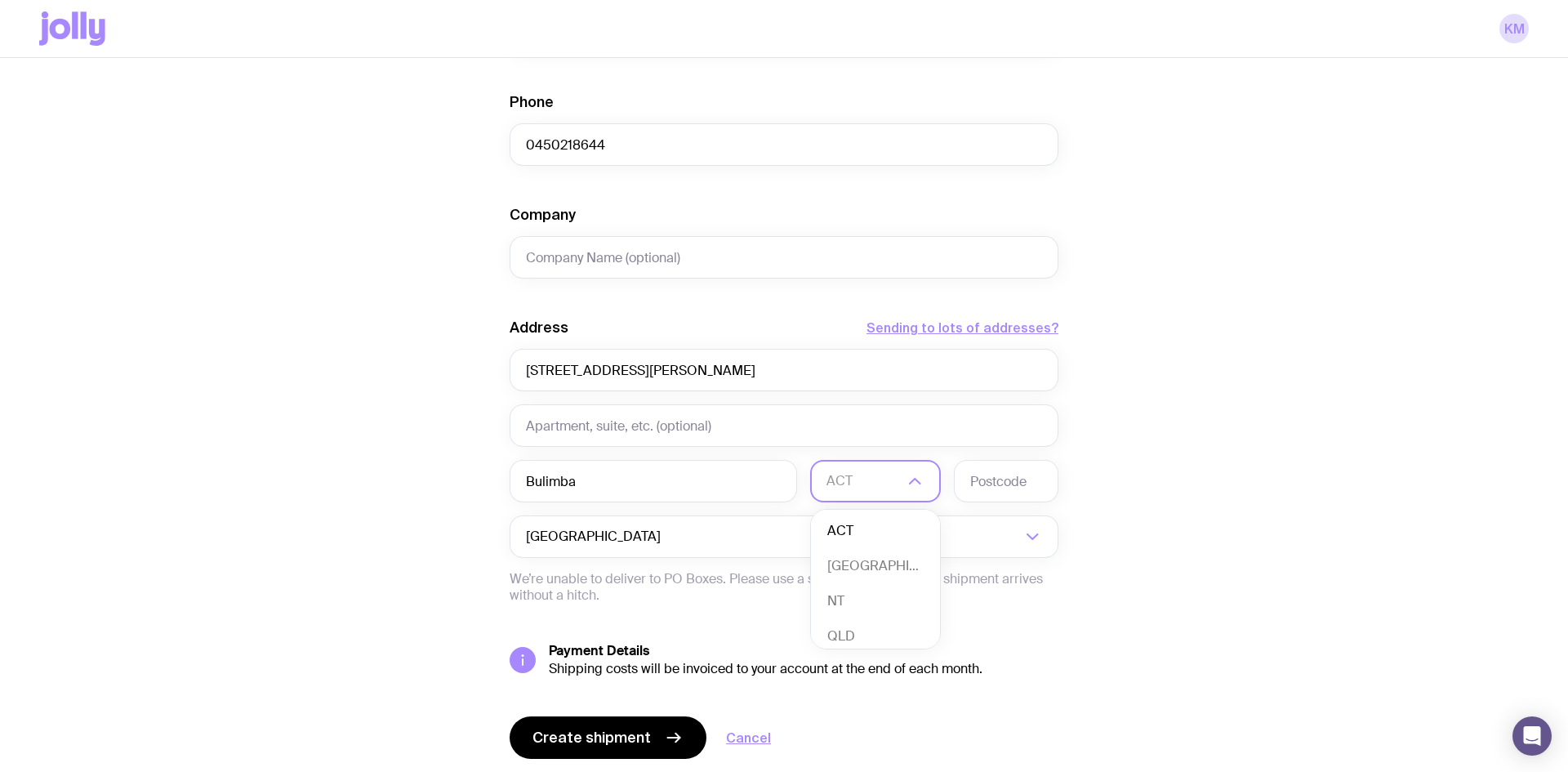
scroll to position [4, 0]
click at [863, 628] on li "QLD" at bounding box center [875, 632] width 129 height 35
click at [998, 488] on input "text" at bounding box center [1006, 481] width 105 height 43
paste input "4171"
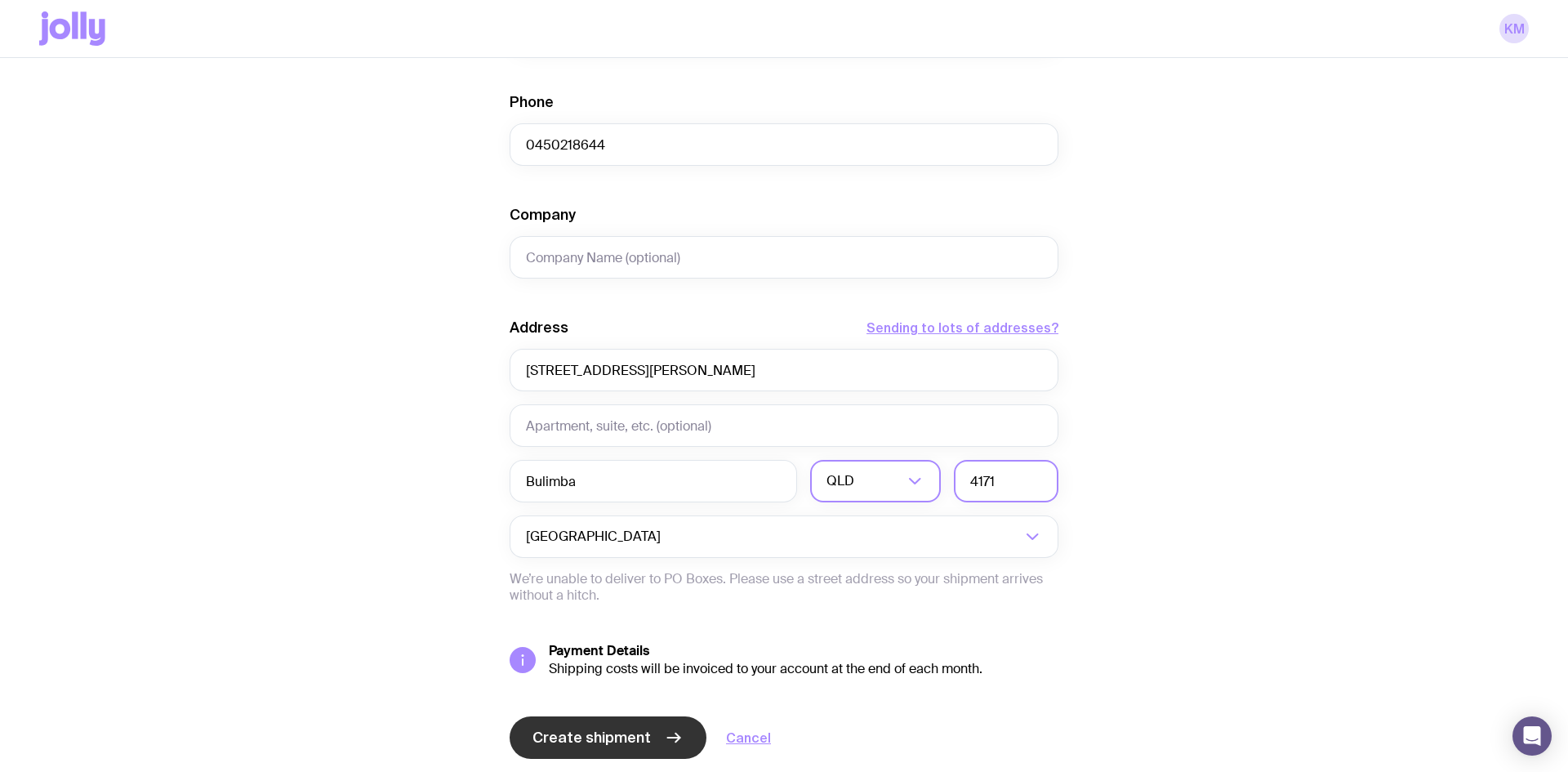
type input "4171"
click at [615, 729] on span "Create shipment" at bounding box center [591, 737] width 118 height 20
